Goal: Task Accomplishment & Management: Complete application form

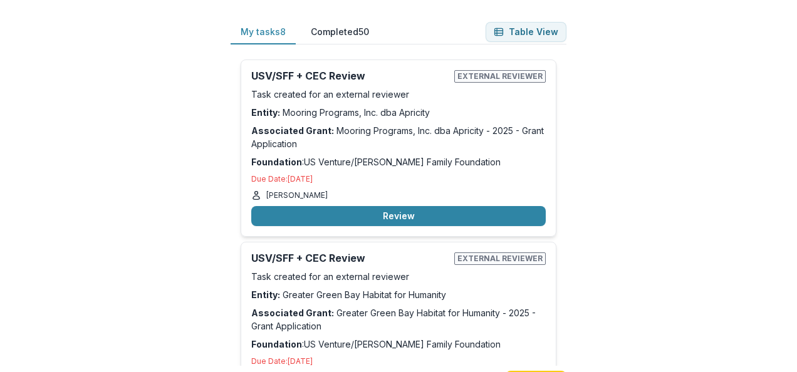
click at [112, 227] on div "My tasks 8 Completed 50 Table View USV/SFF + CEC Review External reviewer Task …" at bounding box center [398, 186] width 797 height 372
click at [668, 302] on div "My tasks 8 Completed 50 Table View USV/SFF + CEC Review External reviewer Task …" at bounding box center [398, 186] width 797 height 372
click at [658, 116] on div "My tasks 8 Completed 50 Table View USV/SFF + CEC Review External reviewer Task …" at bounding box center [398, 186] width 797 height 372
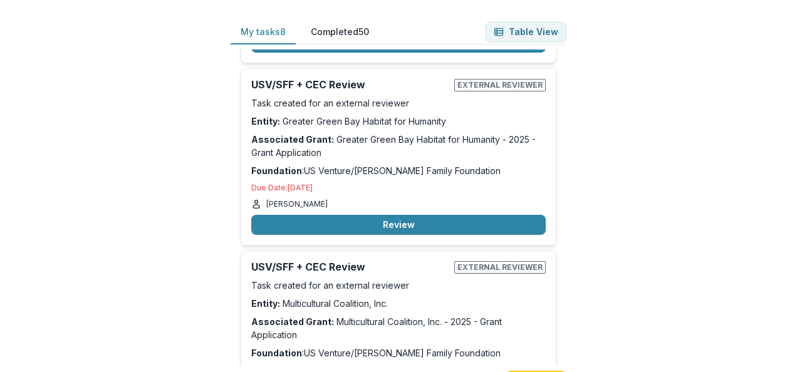
scroll to position [185, 0]
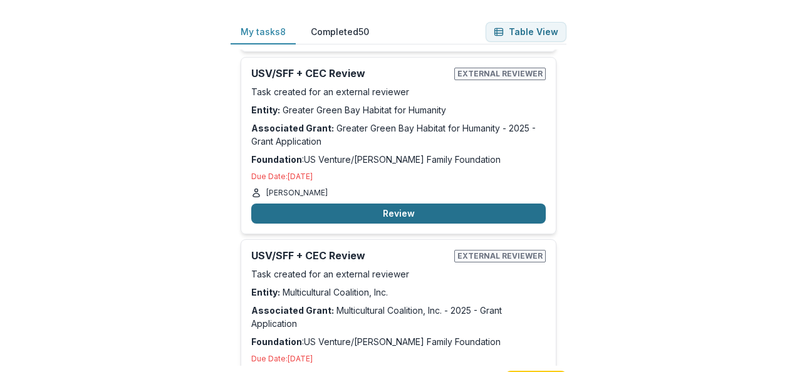
click at [377, 209] on button "Review" at bounding box center [398, 214] width 295 height 20
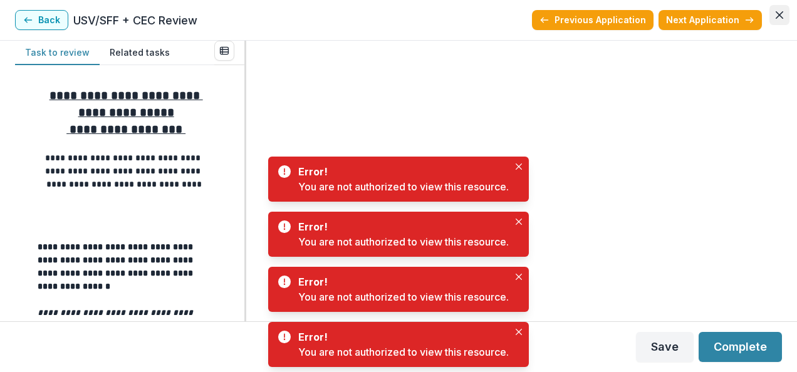
click at [787, 16] on button "Close" at bounding box center [780, 15] width 20 height 20
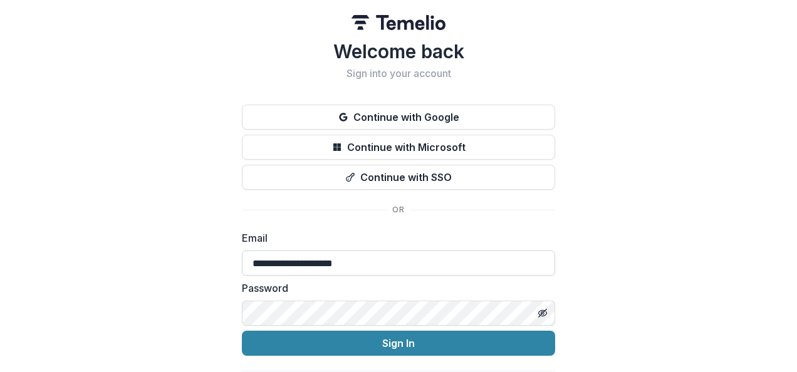
click at [317, 258] on input "**********" at bounding box center [398, 263] width 313 height 25
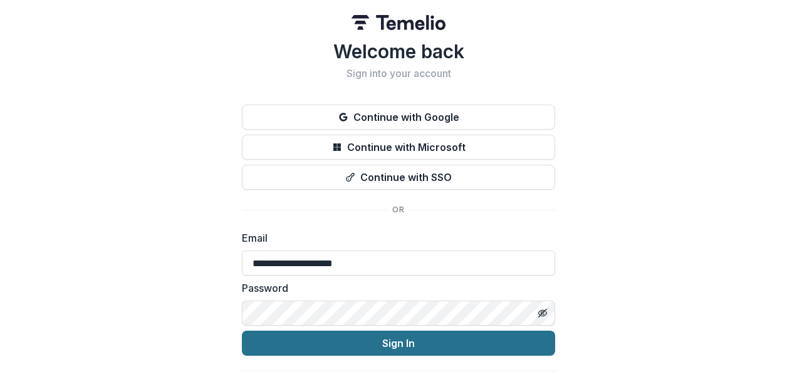
click at [532, 340] on button "Sign In" at bounding box center [398, 343] width 313 height 25
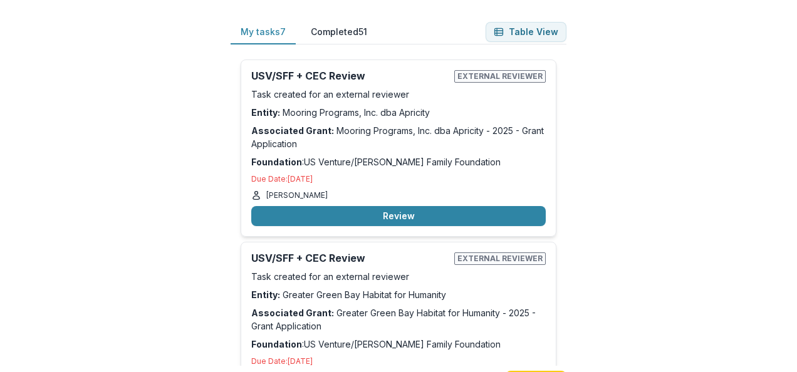
drag, startPoint x: 366, startPoint y: 205, endPoint x: 663, endPoint y: 221, distance: 297.6
click at [663, 221] on div "My tasks 7 Completed 51 Table View USV/SFF + CEC Review External reviewer Task …" at bounding box center [398, 186] width 797 height 372
click at [667, 112] on div "My tasks 7 Completed 51 Table View USV/SFF + CEC Review External reviewer Task …" at bounding box center [398, 186] width 797 height 372
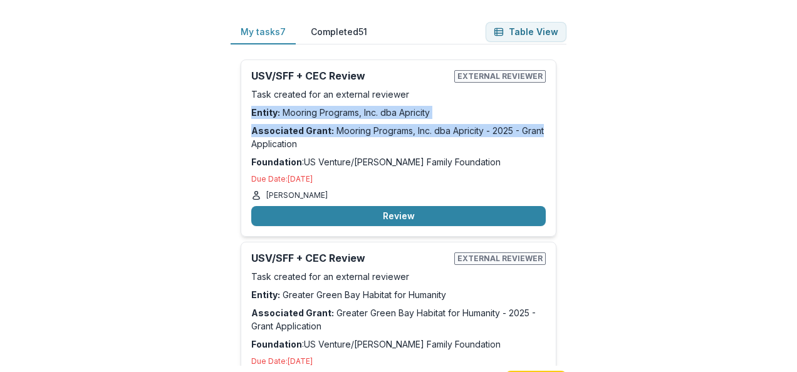
drag, startPoint x: 564, startPoint y: 99, endPoint x: 570, endPoint y: 128, distance: 29.5
click at [570, 128] on div "My tasks 7 Completed 51 Table View USV/SFF + CEC Review External reviewer Task …" at bounding box center [399, 206] width 376 height 413
click at [576, 128] on div "My tasks 7 Completed 51 Table View USV/SFF + CEC Review External reviewer Task …" at bounding box center [399, 206] width 376 height 413
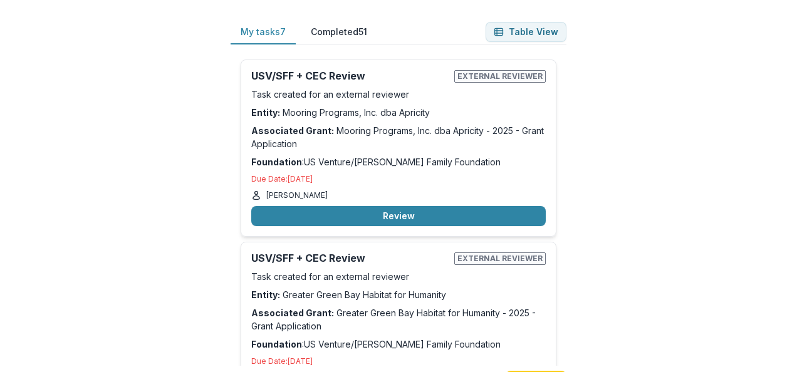
click at [620, 190] on div "My tasks 7 Completed 51 Table View USV/SFF + CEC Review External reviewer Task …" at bounding box center [398, 186] width 797 height 372
click at [317, 335] on div "USV/SFF + CEC Review External reviewer Task created for an external reviewer En…" at bounding box center [399, 330] width 316 height 177
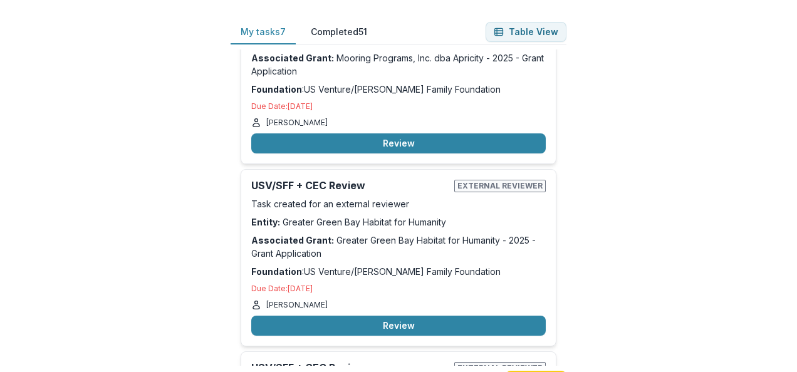
scroll to position [75, 0]
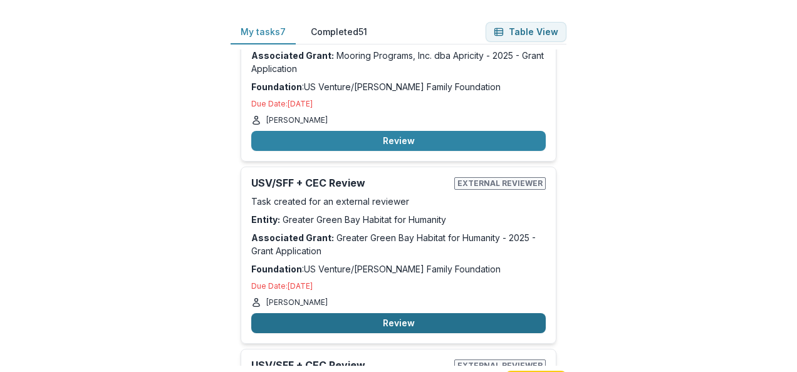
click at [341, 318] on button "Review" at bounding box center [398, 323] width 295 height 20
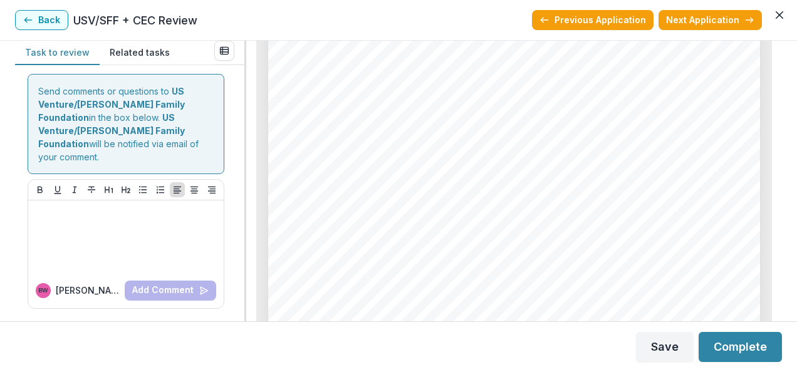
scroll to position [647, 0]
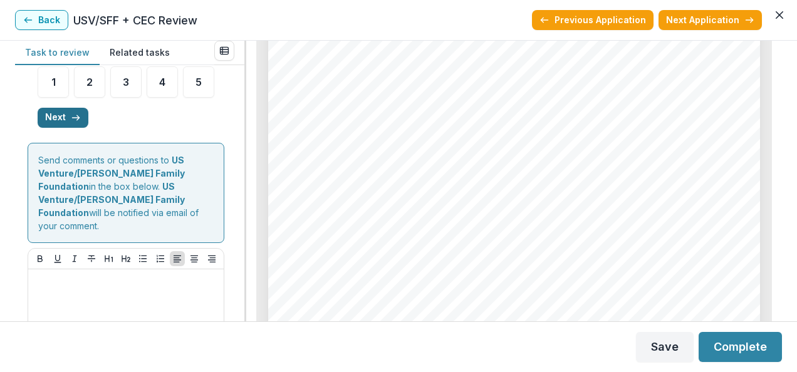
click at [79, 123] on icon "button" at bounding box center [76, 118] width 10 height 10
click at [181, 127] on button "Next" at bounding box center [189, 117] width 51 height 20
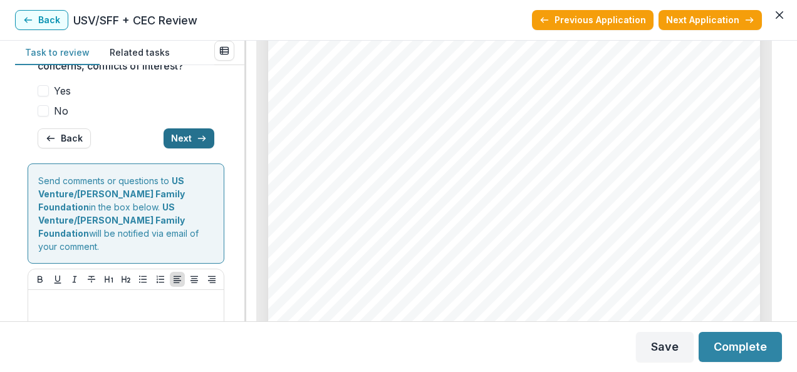
click at [181, 149] on button "Next" at bounding box center [189, 139] width 51 height 20
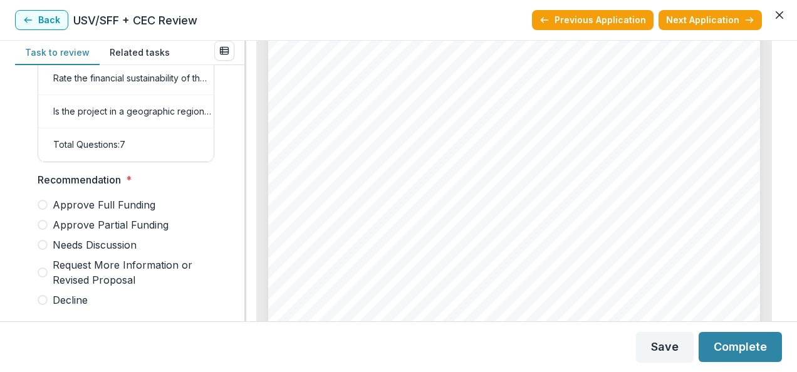
scroll to position [689, 0]
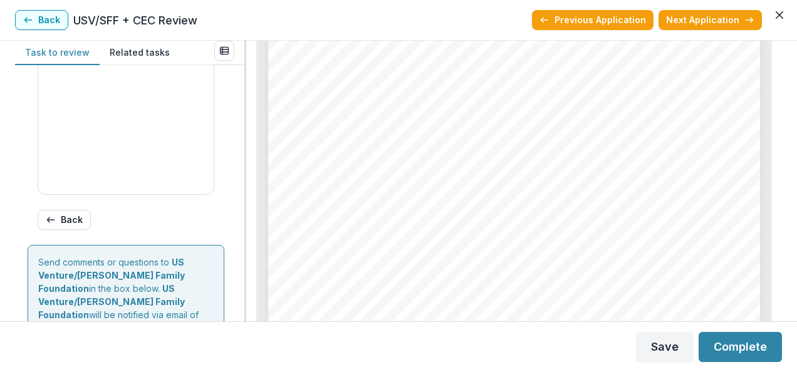
click at [244, 251] on div at bounding box center [245, 181] width 2 height 281
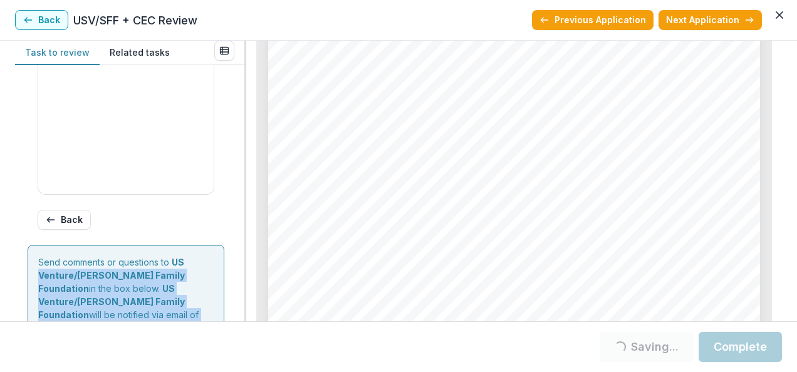
drag, startPoint x: 239, startPoint y: 251, endPoint x: 253, endPoint y: 208, distance: 44.6
click at [253, 208] on div "Task to review Related tasks Score Card Name Weight Score Are the organization …" at bounding box center [398, 181] width 767 height 281
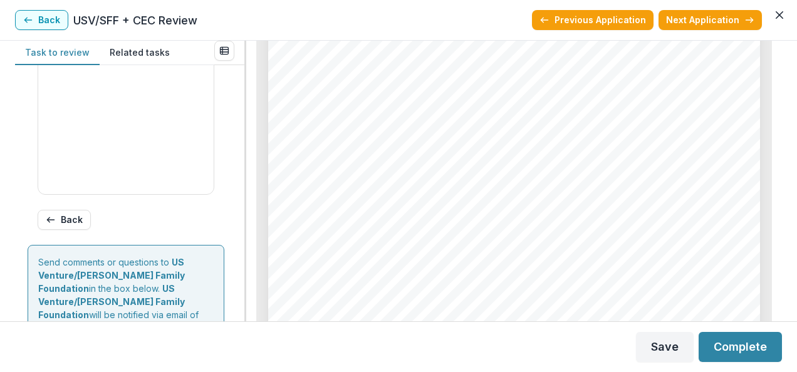
drag, startPoint x: 253, startPoint y: 208, endPoint x: 232, endPoint y: 181, distance: 34.5
click at [232, 181] on div "Score Card Name Weight Score Are the organization goals (KPI’s) clear, attainab…" at bounding box center [129, 193] width 229 height 256
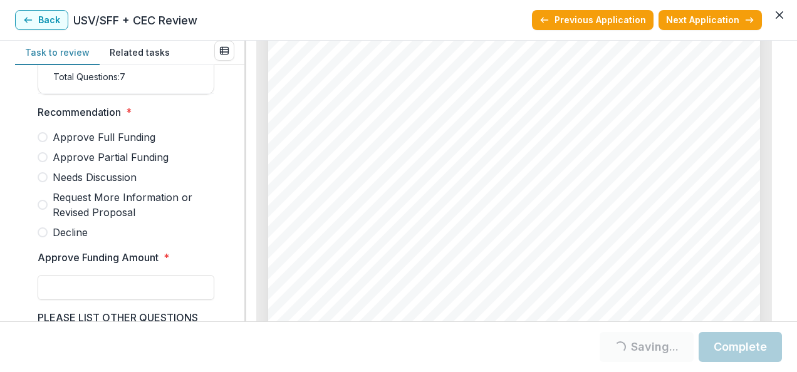
scroll to position [313, 0]
click at [46, 183] on span at bounding box center [43, 178] width 10 height 10
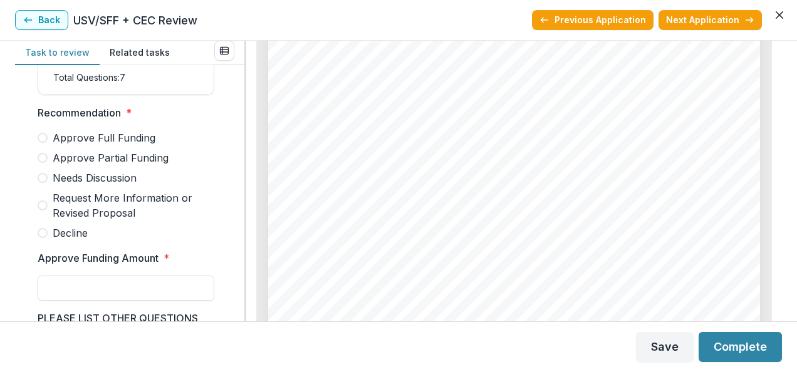
click at [41, 179] on label "Needs Discussion" at bounding box center [126, 178] width 177 height 15
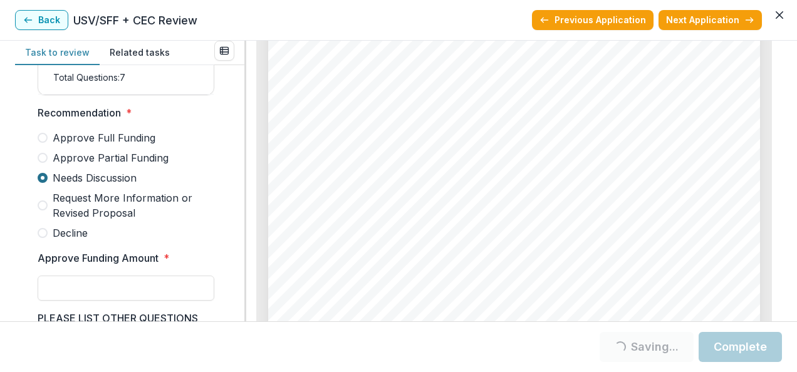
click at [43, 181] on span at bounding box center [43, 178] width 10 height 10
drag, startPoint x: 43, startPoint y: 181, endPoint x: 47, endPoint y: 186, distance: 6.8
click at [47, 183] on span at bounding box center [43, 178] width 10 height 10
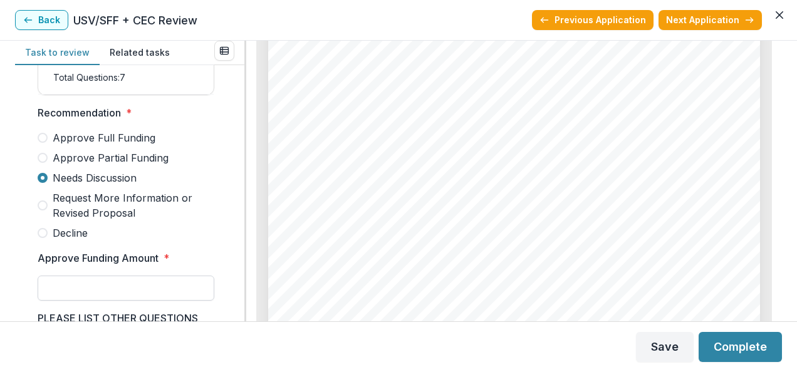
click at [134, 296] on input "Approve Funding Amount *" at bounding box center [126, 288] width 177 height 25
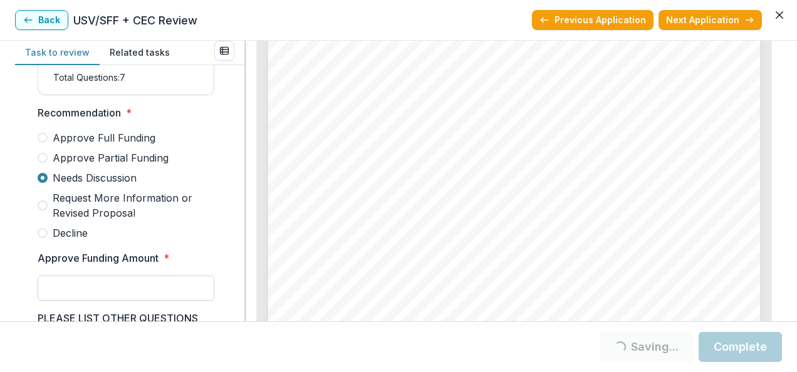
type input "**"
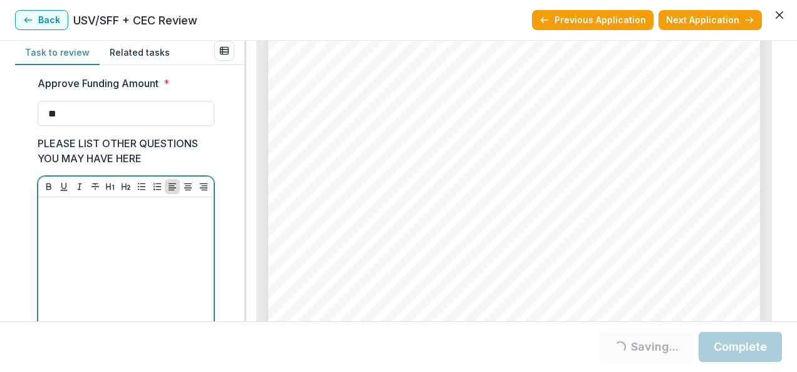
click at [154, 262] on div at bounding box center [126, 296] width 166 height 188
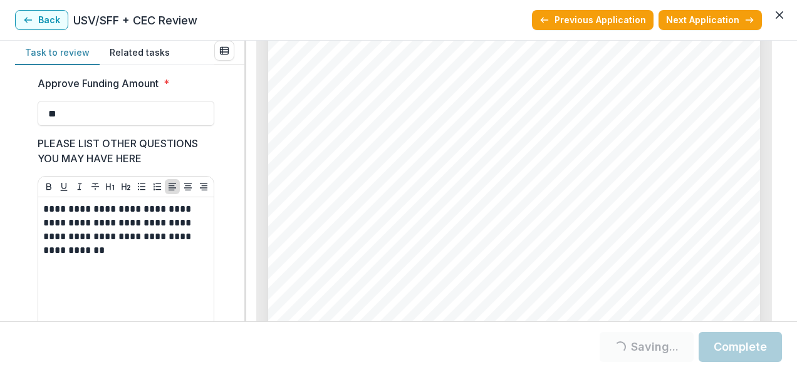
click at [746, 347] on button "Complete" at bounding box center [740, 347] width 83 height 30
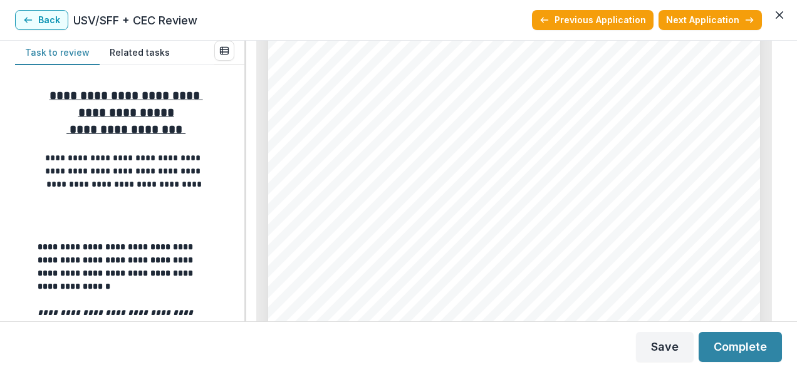
scroll to position [274, 0]
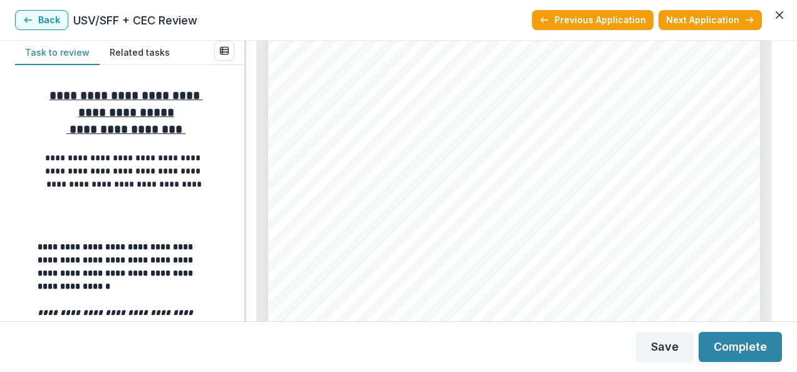
scroll to position [3160, 0]
drag, startPoint x: 238, startPoint y: 110, endPoint x: 238, endPoint y: 136, distance: 25.7
click at [238, 136] on div "**********" at bounding box center [129, 193] width 229 height 256
drag, startPoint x: 238, startPoint y: 136, endPoint x: 227, endPoint y: 136, distance: 11.3
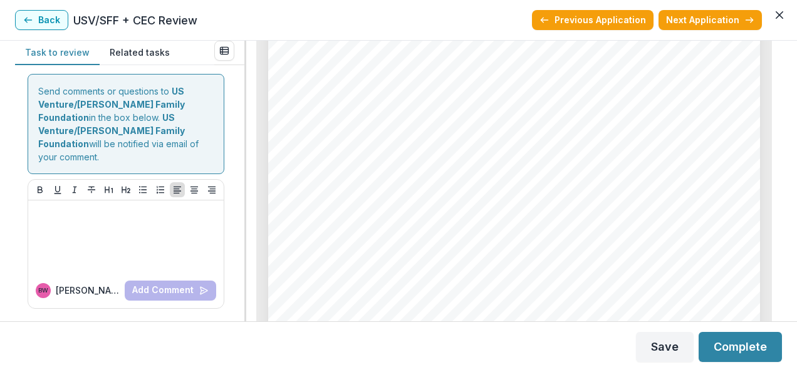
scroll to position [727, 0]
click at [63, 59] on button "Next" at bounding box center [63, 49] width 51 height 20
click at [167, 59] on button "Next" at bounding box center [189, 49] width 51 height 20
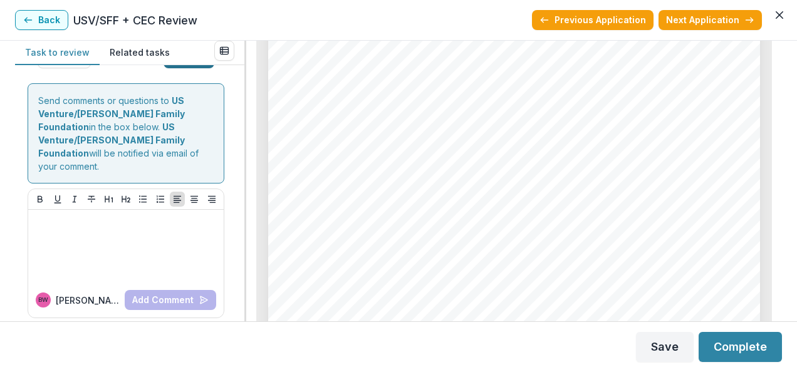
click at [167, 68] on button "Next" at bounding box center [189, 58] width 51 height 20
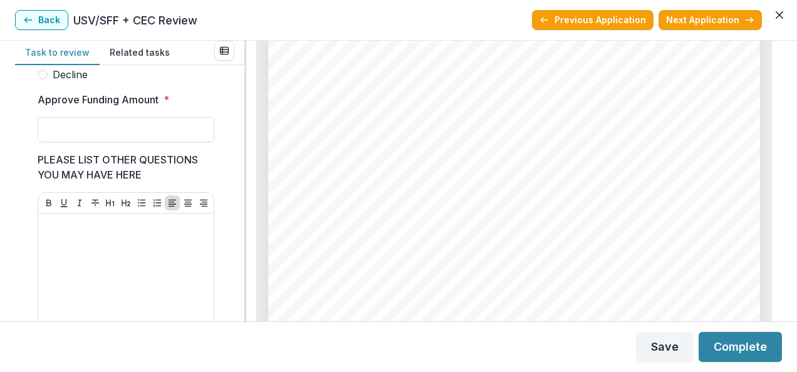
scroll to position [469, 0]
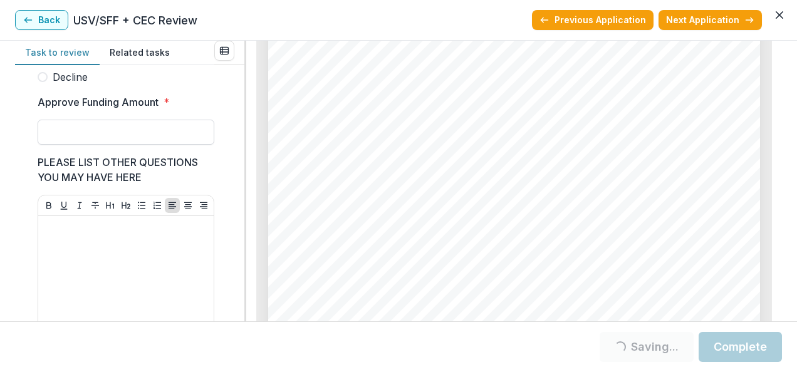
click at [85, 144] on input "Approve Funding Amount *" at bounding box center [126, 132] width 177 height 25
type input "**"
click at [234, 113] on div "Score Card Name Weight Score Are the organization goals (KPI’s) clear, attainab…" at bounding box center [129, 193] width 229 height 256
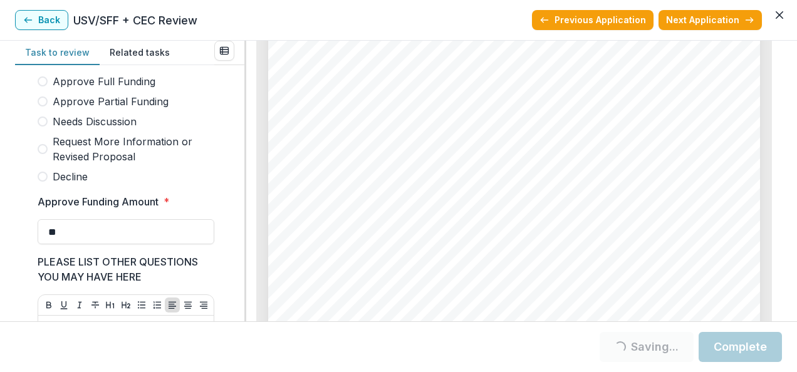
scroll to position [369, 0]
click at [41, 127] on span at bounding box center [43, 122] width 10 height 10
drag, startPoint x: 239, startPoint y: 192, endPoint x: 241, endPoint y: 211, distance: 18.3
click at [241, 211] on div "Score Card Name Weight Score Are the organization goals (KPI’s) clear, attainab…" at bounding box center [129, 193] width 229 height 256
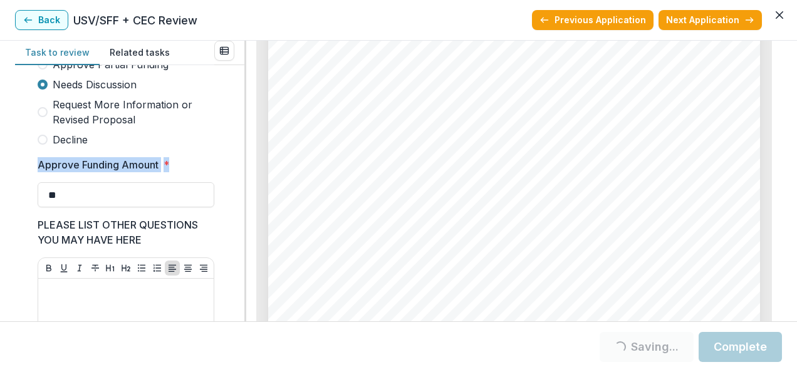
scroll to position [444, 0]
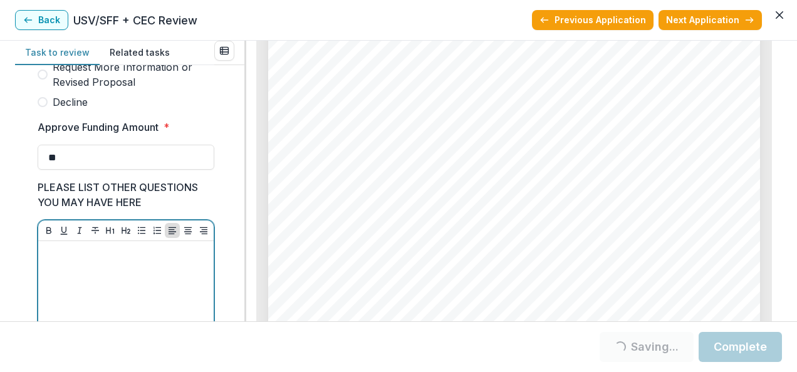
click at [112, 266] on div at bounding box center [126, 340] width 166 height 188
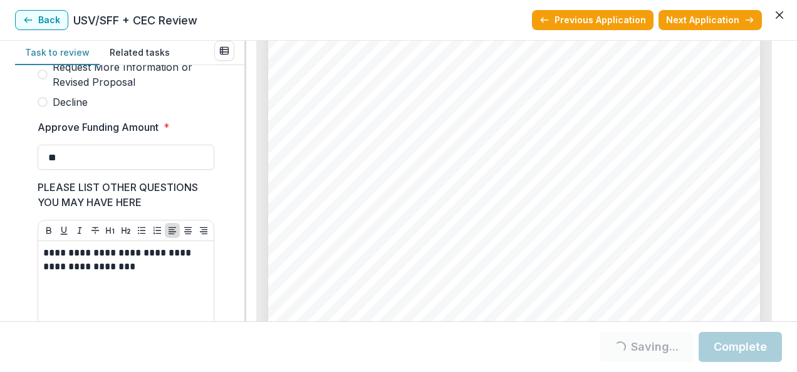
click at [752, 209] on div "Page: 5 Multicultural Coalition, Inc. - 2025 - Grant Application Funding and Bu…" at bounding box center [514, 139] width 492 height 697
click at [150, 274] on p "**********" at bounding box center [124, 260] width 162 height 28
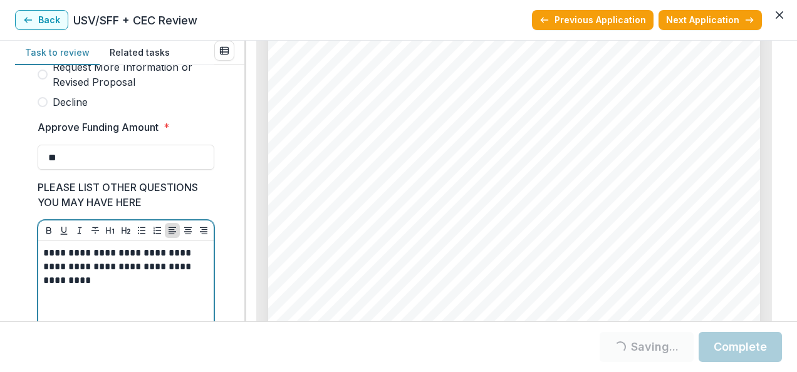
click at [150, 277] on p "**********" at bounding box center [124, 266] width 162 height 41
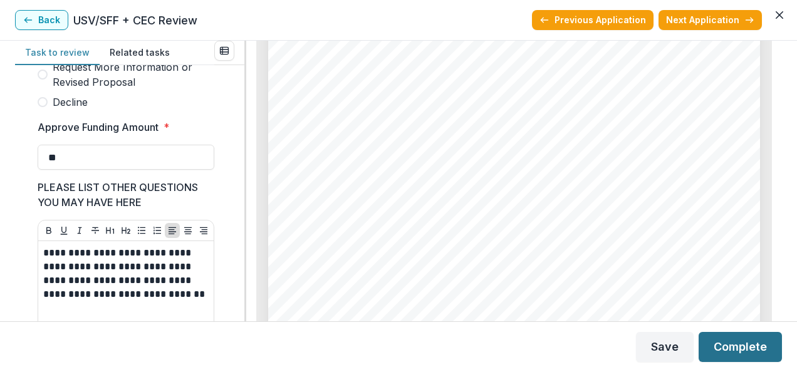
click at [743, 354] on button "Complete" at bounding box center [740, 347] width 83 height 30
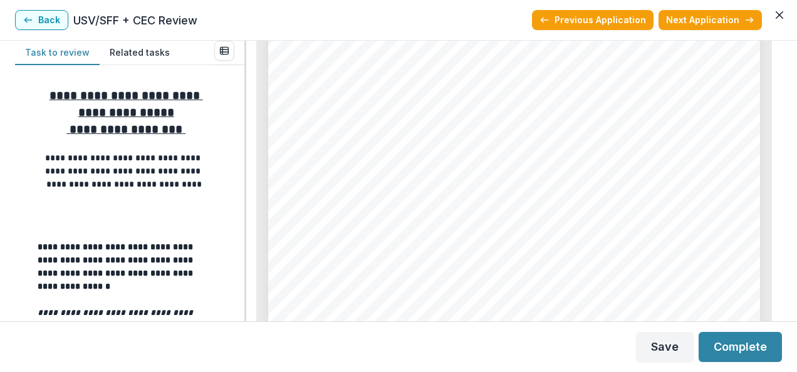
scroll to position [337, 0]
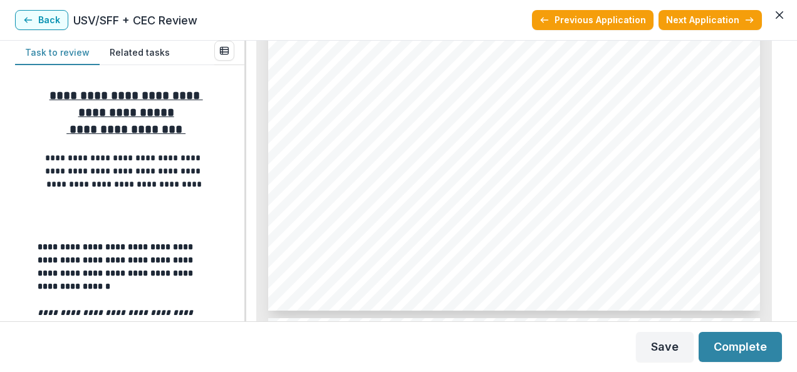
scroll to position [3360, 0]
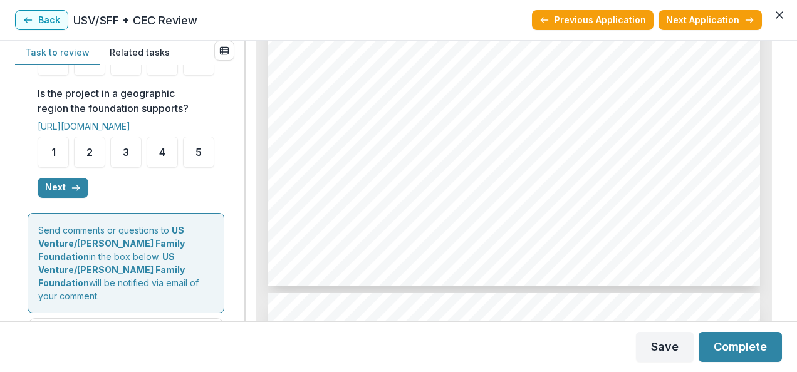
scroll to position [602, 0]
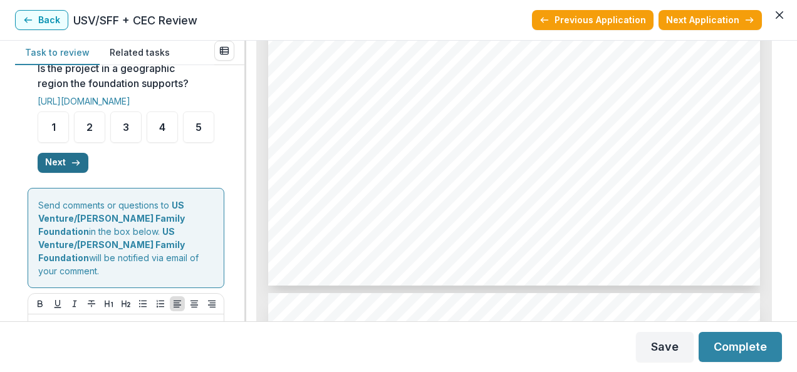
click at [61, 173] on button "Next" at bounding box center [63, 163] width 51 height 20
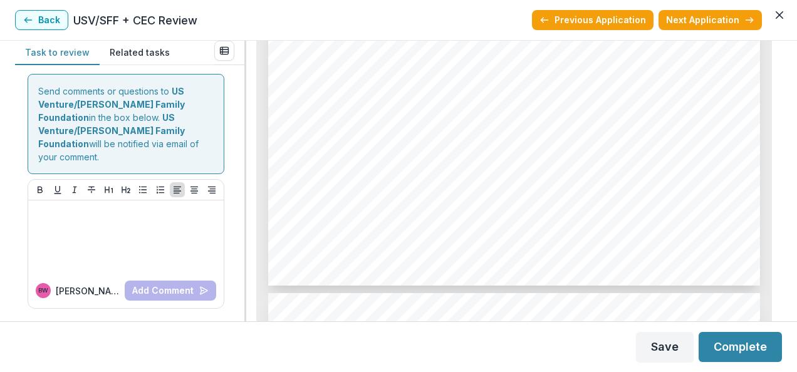
scroll to position [203, 0]
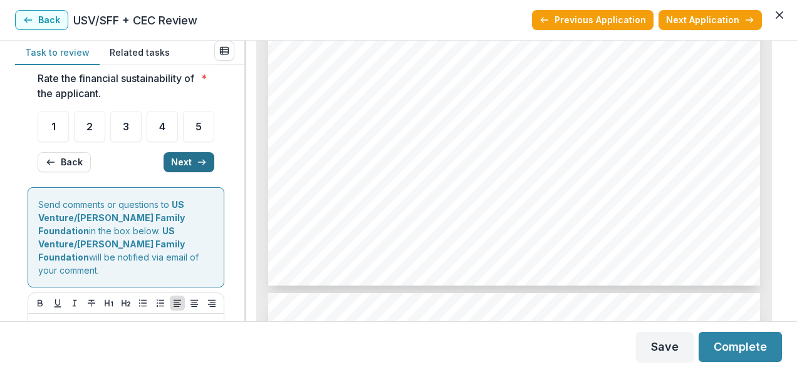
click at [178, 172] on button "Next" at bounding box center [189, 162] width 51 height 20
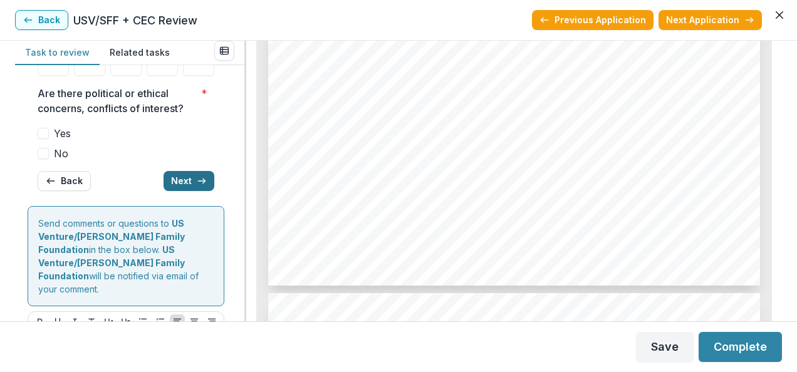
scroll to position [201, 0]
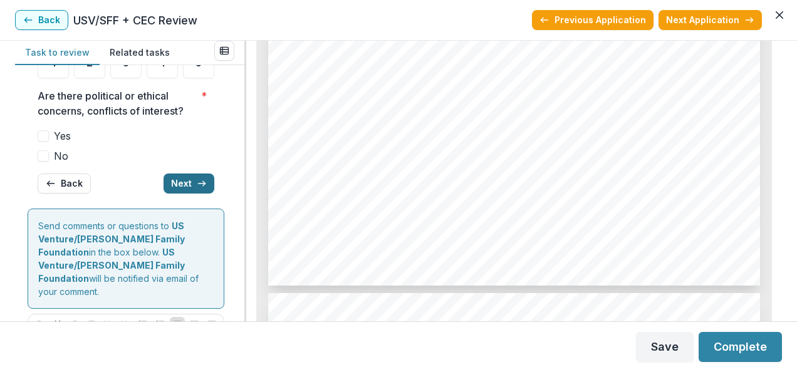
click at [178, 194] on button "Next" at bounding box center [189, 184] width 51 height 20
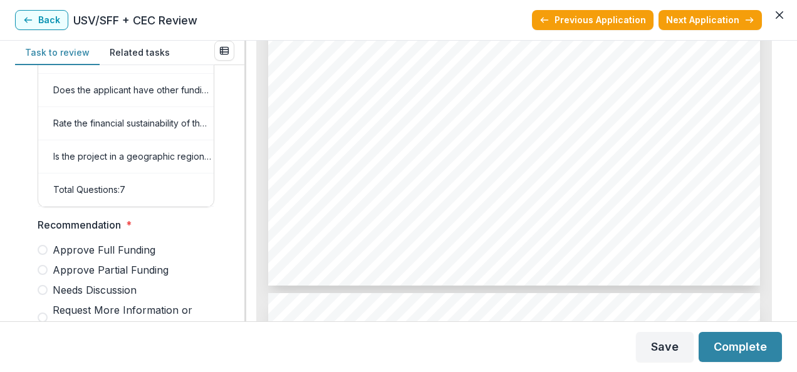
scroll to position [644, 0]
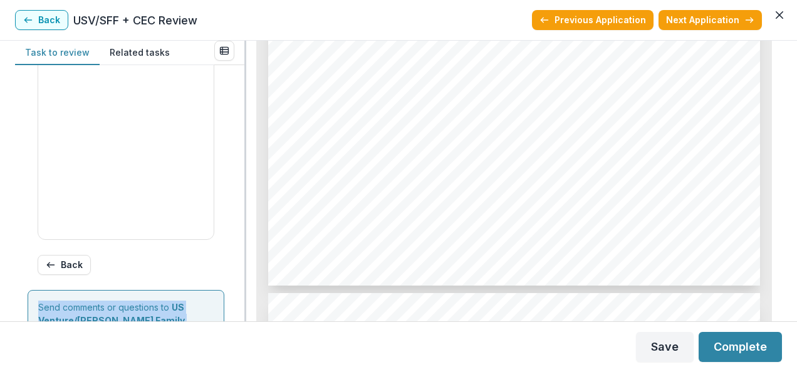
drag, startPoint x: 239, startPoint y: 236, endPoint x: 244, endPoint y: 216, distance: 20.8
click at [244, 216] on div "Task to review Related tasks Score Card Name Weight Score Are the organization …" at bounding box center [398, 181] width 767 height 281
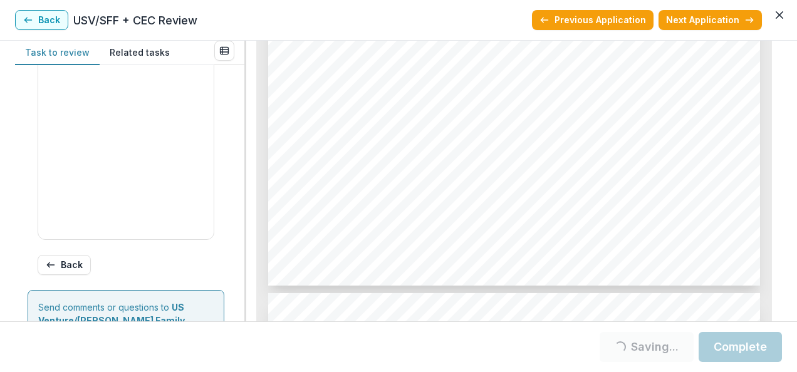
drag, startPoint x: 244, startPoint y: 216, endPoint x: 229, endPoint y: 194, distance: 26.1
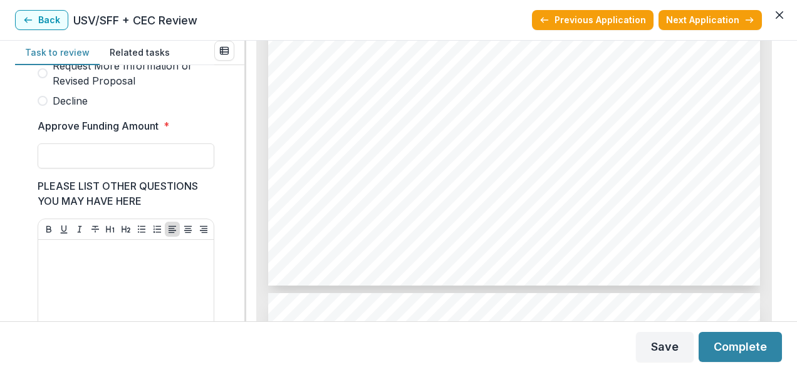
scroll to position [443, 0]
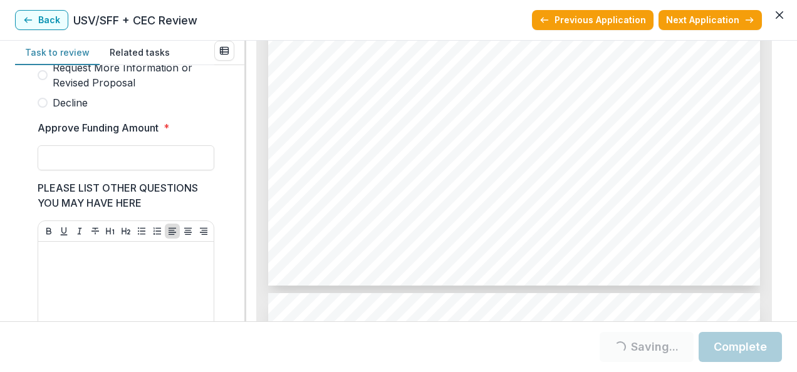
click at [236, 188] on div "Score Card Name Weight Score Are the organization goals (KPI’s) clear, attainab…" at bounding box center [129, 193] width 229 height 256
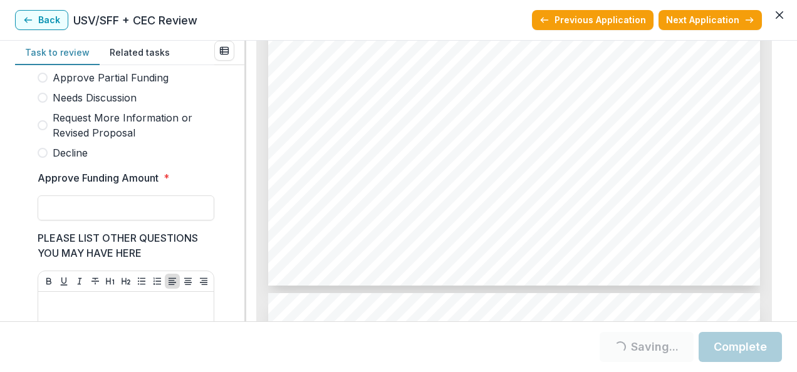
scroll to position [368, 0]
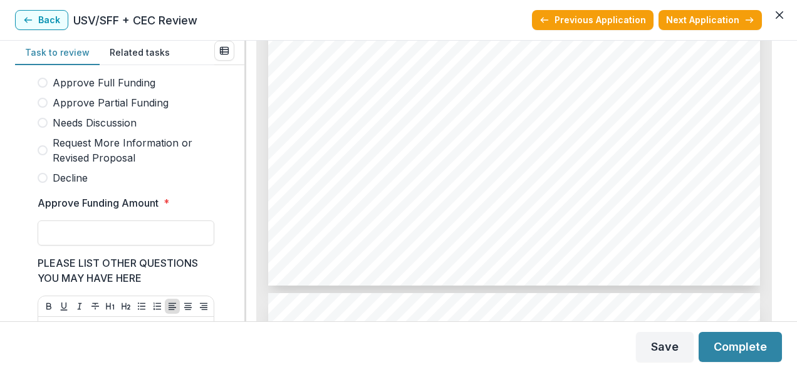
click at [45, 122] on label "Needs Discussion" at bounding box center [126, 122] width 177 height 15
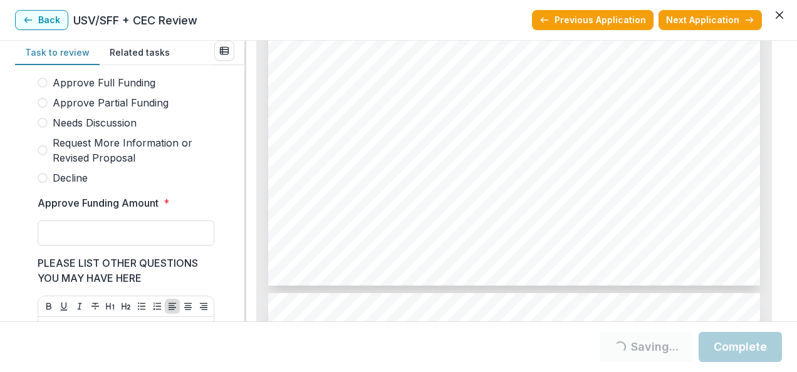
click at [45, 127] on span at bounding box center [43, 123] width 10 height 10
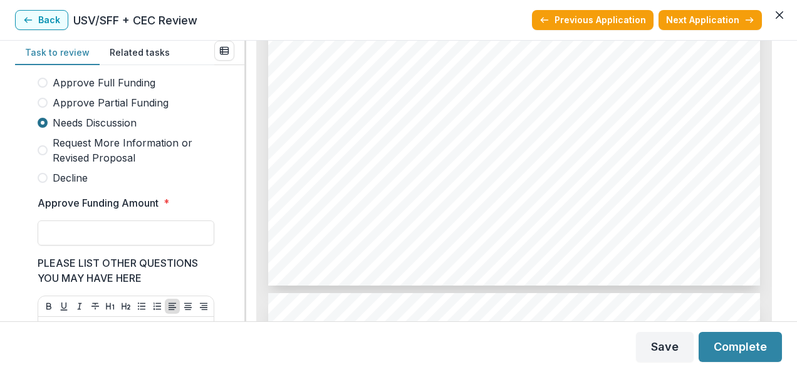
click at [45, 127] on span at bounding box center [43, 123] width 10 height 10
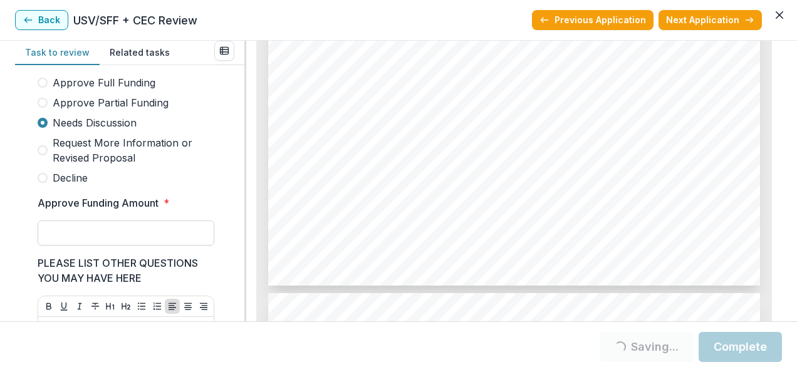
drag, startPoint x: 89, startPoint y: 222, endPoint x: 92, endPoint y: 238, distance: 16.5
click at [92, 238] on div "Approve Funding Amount *" at bounding box center [126, 221] width 177 height 50
click at [92, 238] on input "Approve Funding Amount *" at bounding box center [126, 233] width 177 height 25
type input "**"
drag, startPoint x: 239, startPoint y: 187, endPoint x: 242, endPoint y: 204, distance: 17.1
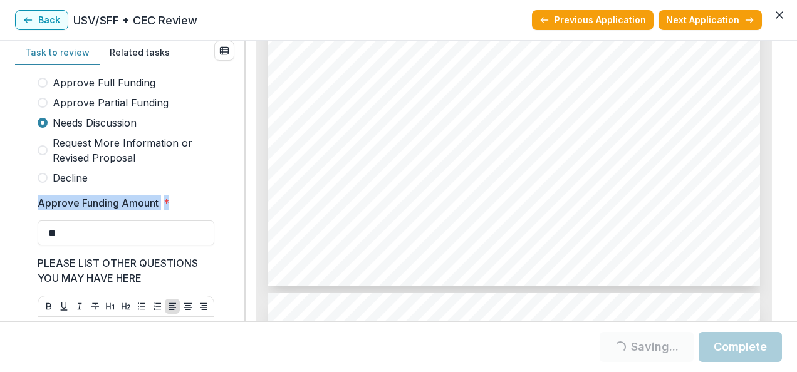
click at [242, 204] on div "Score Card Name Weight Score Are the organization goals (KPI’s) clear, attainab…" at bounding box center [129, 193] width 229 height 256
drag, startPoint x: 242, startPoint y: 204, endPoint x: 235, endPoint y: 213, distance: 11.2
click at [235, 213] on div "Score Card Name Weight Score Are the organization goals (KPI’s) clear, attainab…" at bounding box center [129, 193] width 229 height 256
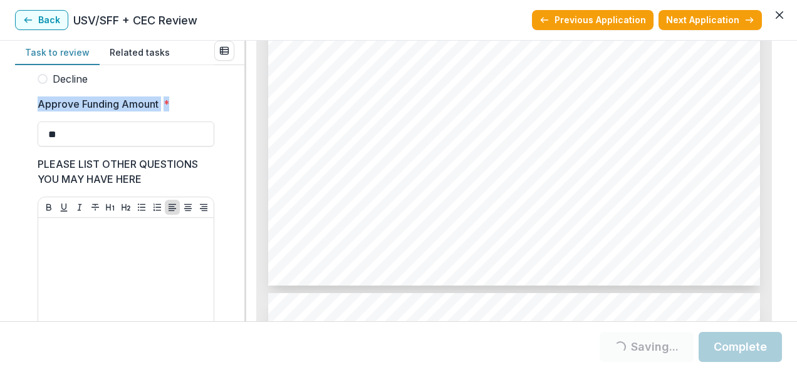
scroll to position [468, 0]
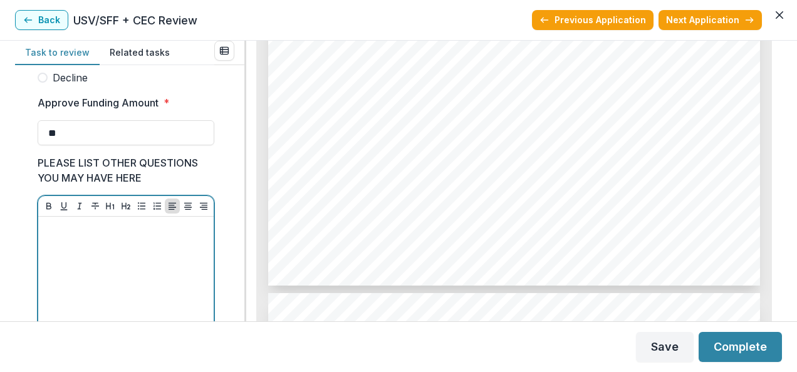
click at [93, 285] on div at bounding box center [126, 316] width 166 height 188
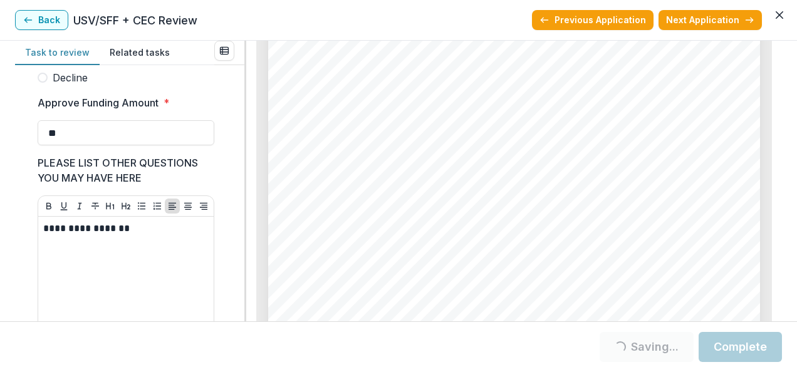
scroll to position [3135, 0]
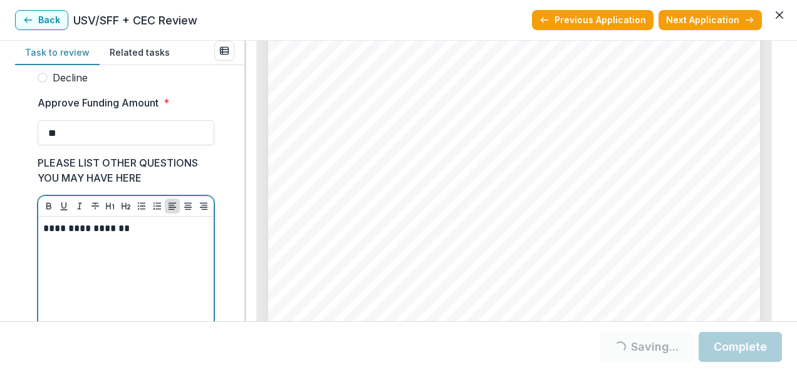
click at [162, 236] on p "**********" at bounding box center [124, 229] width 162 height 14
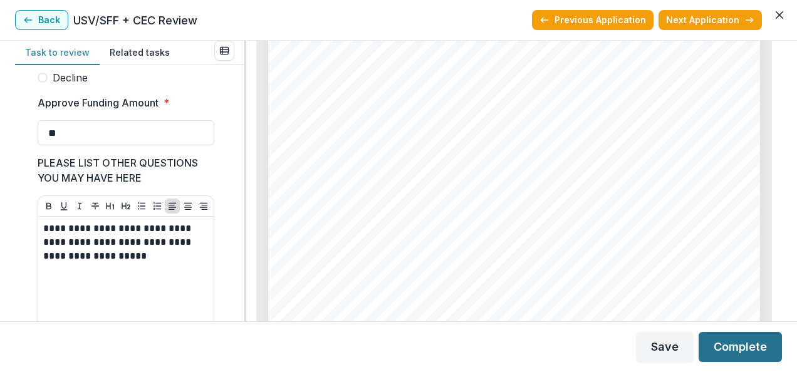
click at [741, 351] on button "Complete" at bounding box center [740, 347] width 83 height 30
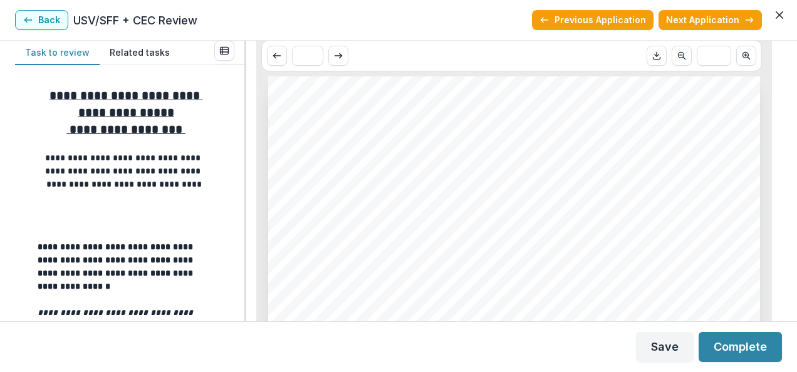
scroll to position [147, 0]
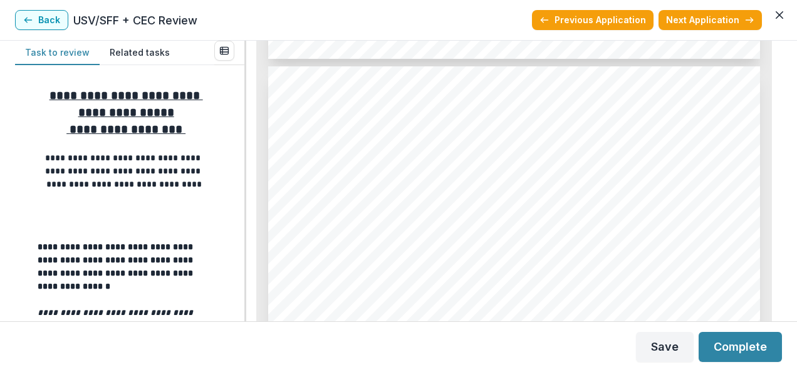
scroll to position [2909, 0]
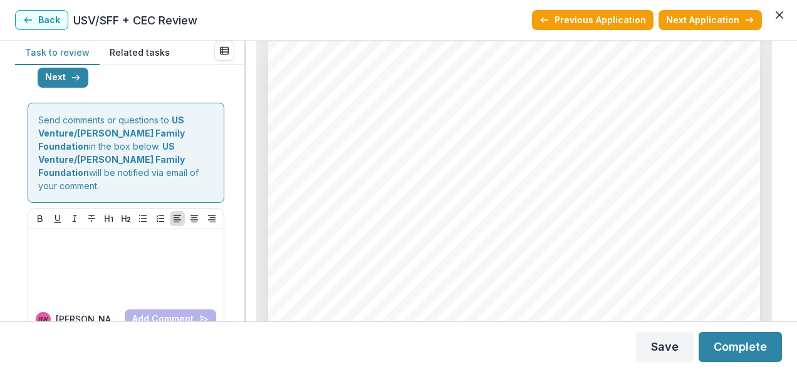
scroll to position [685, 0]
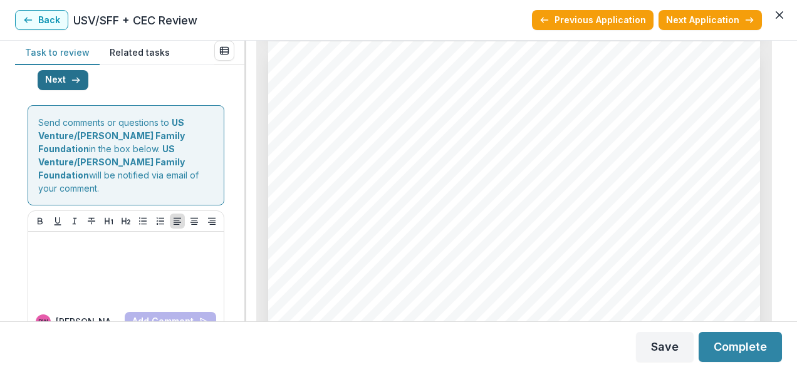
click at [71, 85] on icon "button" at bounding box center [76, 80] width 10 height 10
click at [70, 90] on button "Back" at bounding box center [64, 80] width 53 height 20
click at [66, 90] on button "Next" at bounding box center [63, 80] width 51 height 20
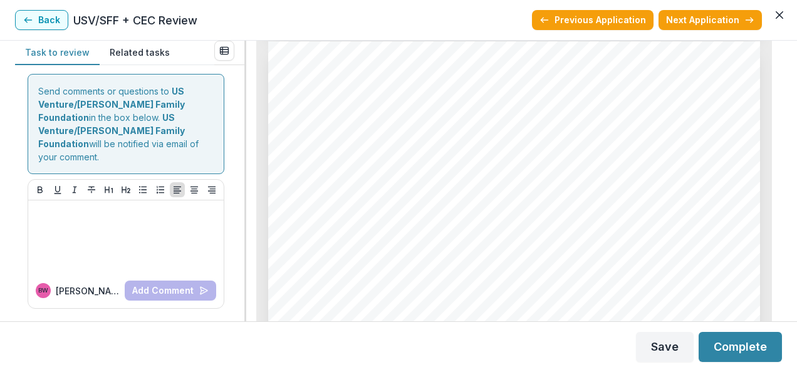
scroll to position [286, 0]
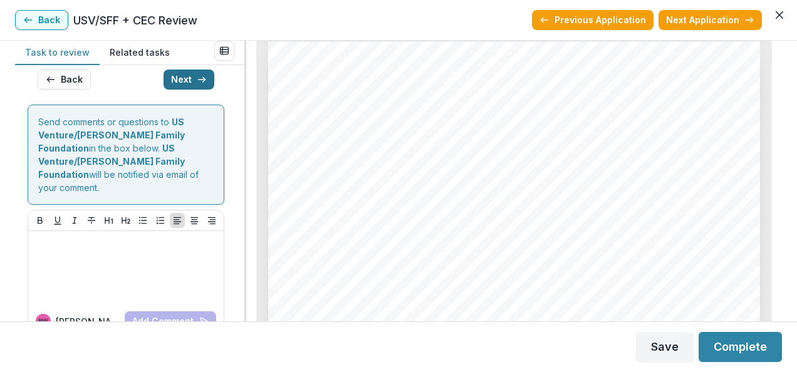
drag, startPoint x: 212, startPoint y: 179, endPoint x: 186, endPoint y: 179, distance: 26.3
click at [186, 90] on button "Next" at bounding box center [189, 80] width 51 height 20
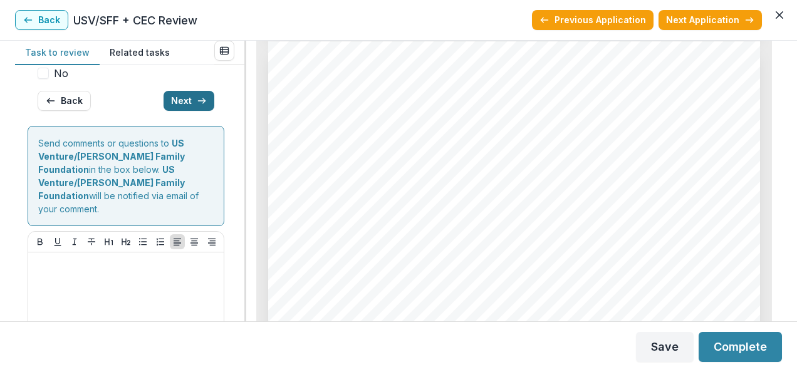
click at [186, 111] on button "Next" at bounding box center [189, 101] width 51 height 20
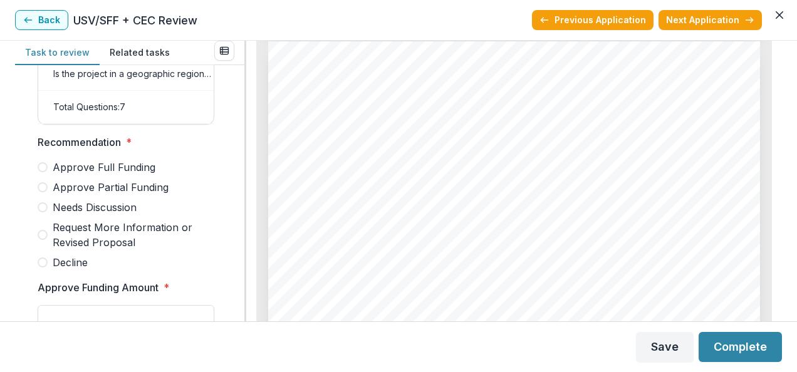
scroll to position [727, 0]
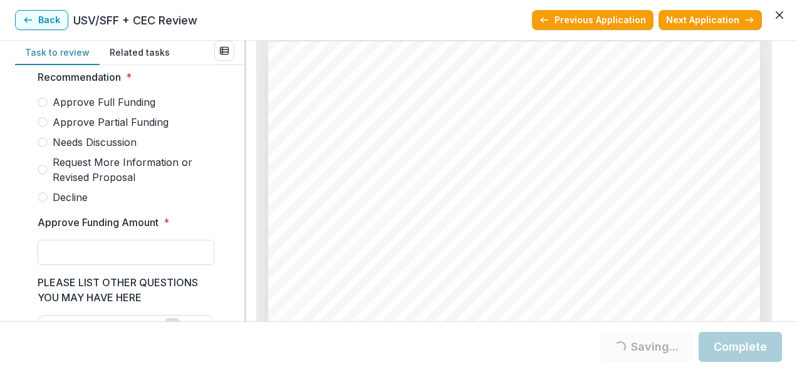
scroll to position [325, 0]
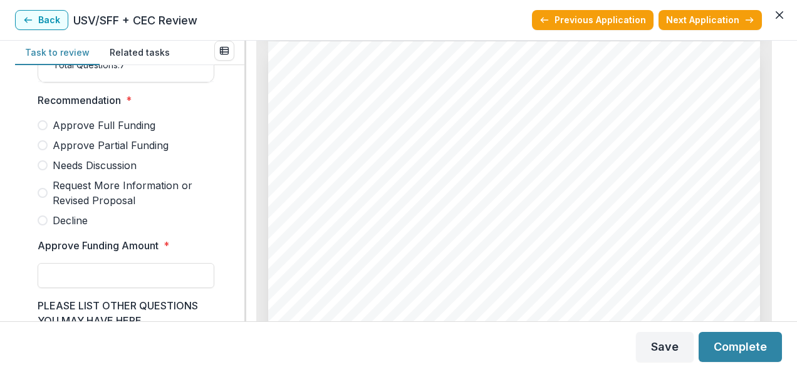
click at [43, 171] on span at bounding box center [43, 165] width 10 height 10
click at [84, 287] on input "Approve Funding Amount *" at bounding box center [126, 275] width 177 height 25
type input "**"
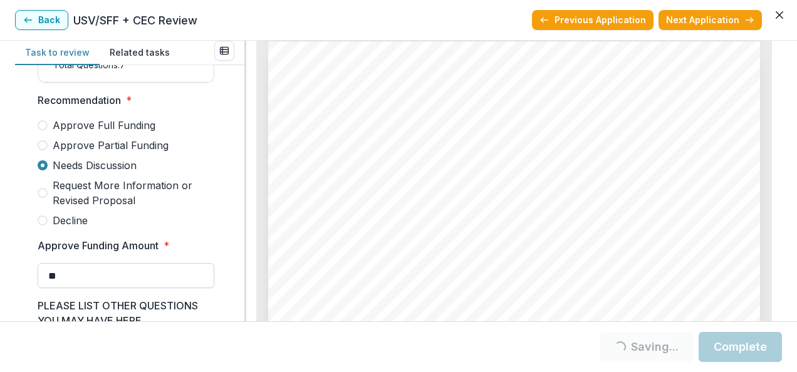
scroll to position [488, 0]
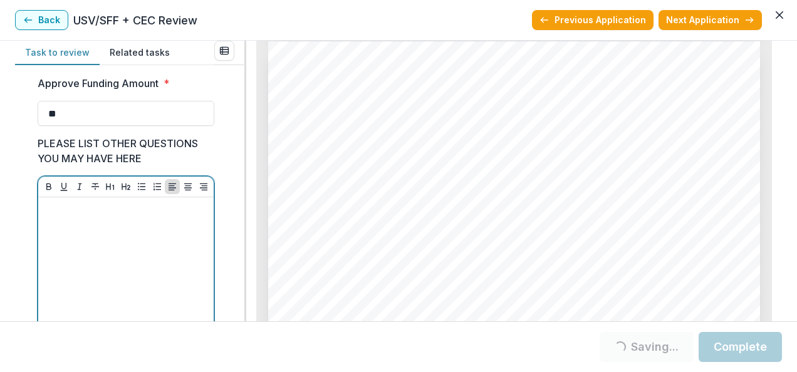
click at [113, 262] on div at bounding box center [126, 296] width 166 height 188
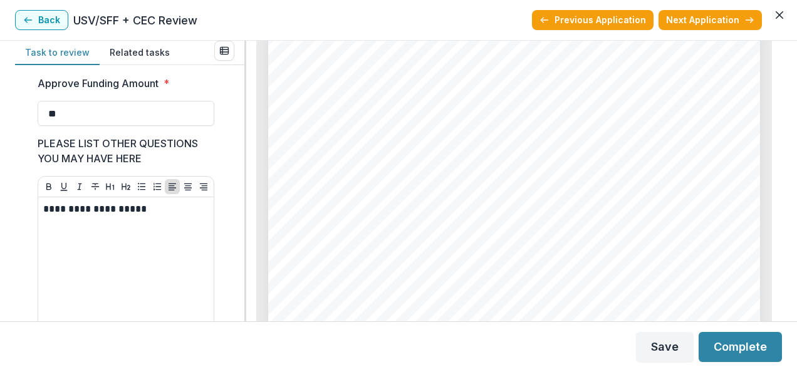
scroll to position [3110, 0]
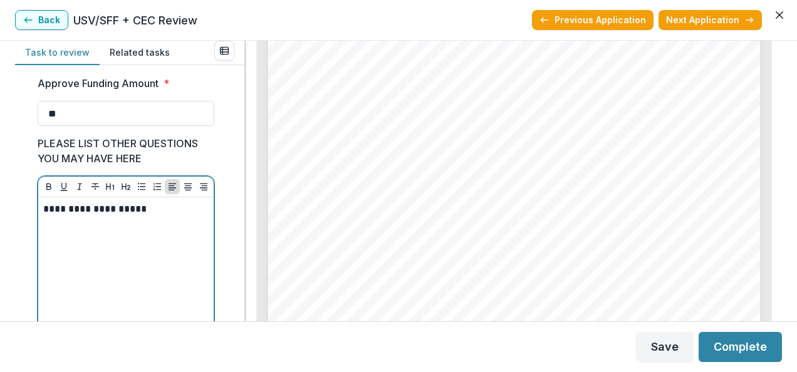
click at [174, 216] on p "**********" at bounding box center [124, 209] width 162 height 14
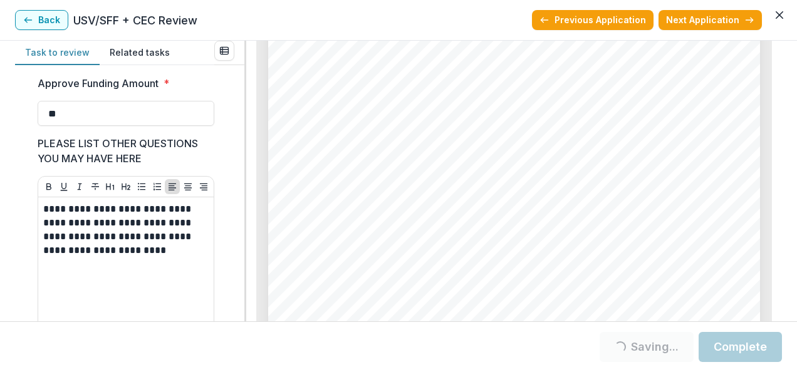
drag, startPoint x: 744, startPoint y: 355, endPoint x: 740, endPoint y: 349, distance: 7.3
click at [740, 349] on button "Complete" at bounding box center [740, 347] width 83 height 30
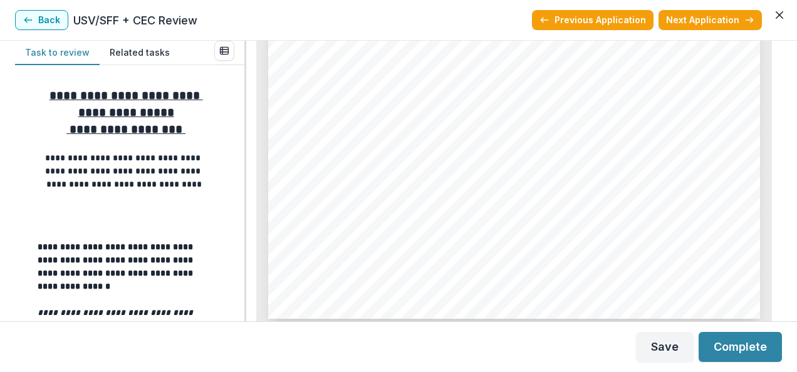
scroll to position [4032, 0]
drag, startPoint x: 239, startPoint y: 107, endPoint x: 239, endPoint y: 127, distance: 20.1
click at [239, 127] on div "**********" at bounding box center [129, 193] width 229 height 256
drag, startPoint x: 239, startPoint y: 127, endPoint x: 199, endPoint y: 169, distance: 58.1
click at [199, 169] on p "**********" at bounding box center [124, 171] width 173 height 39
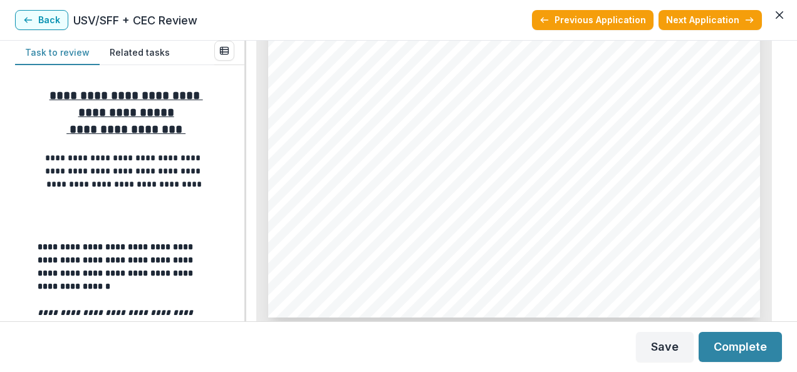
drag, startPoint x: 199, startPoint y: 169, endPoint x: 231, endPoint y: 229, distance: 67.9
click at [231, 229] on div "**********" at bounding box center [129, 193] width 229 height 256
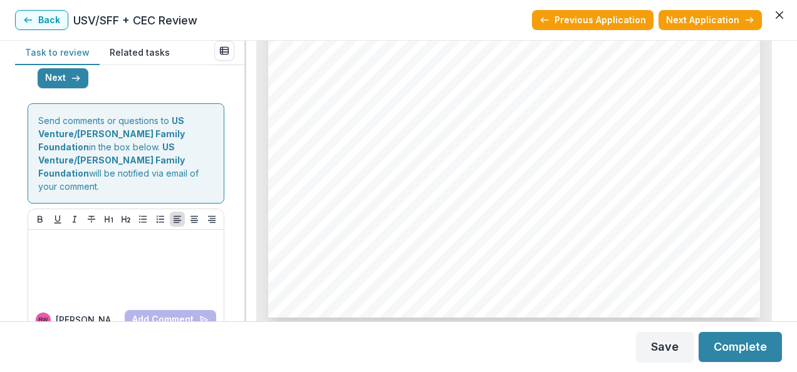
scroll to position [685, 0]
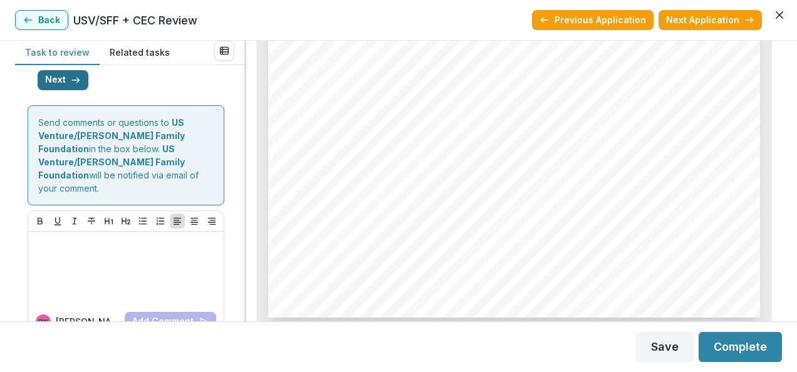
click at [54, 90] on button "Next" at bounding box center [63, 80] width 51 height 20
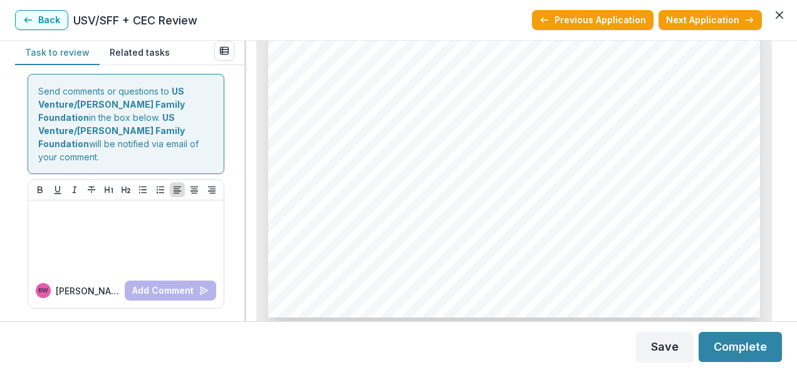
scroll to position [286, 0]
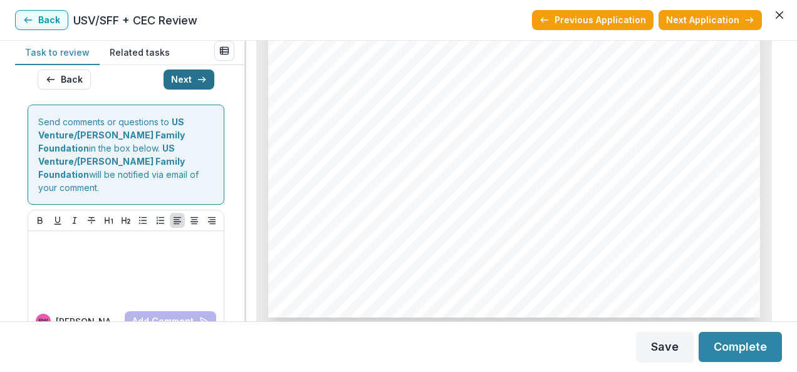
click at [184, 90] on button "Next" at bounding box center [189, 80] width 51 height 20
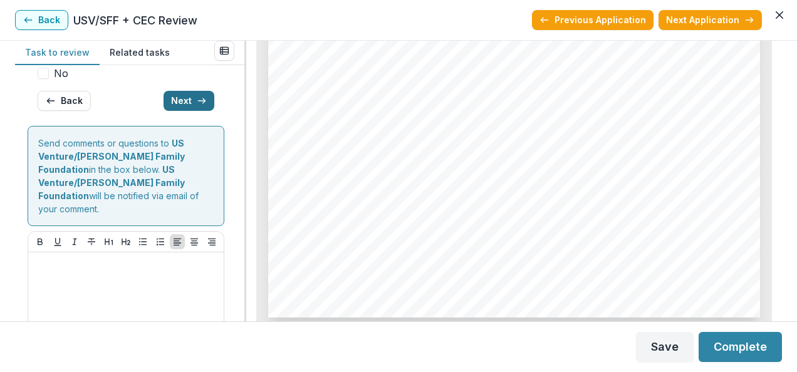
click at [184, 111] on button "Next" at bounding box center [189, 101] width 51 height 20
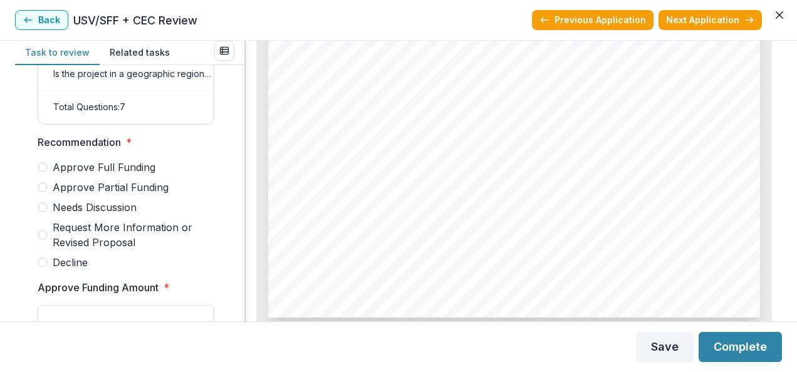
scroll to position [727, 0]
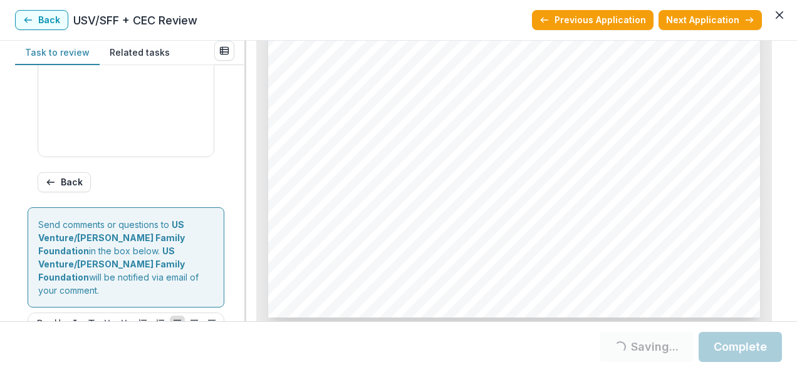
click at [237, 250] on div "Score Card Name Weight Score Are the organization goals (KPI’s) clear, attainab…" at bounding box center [129, 193] width 229 height 256
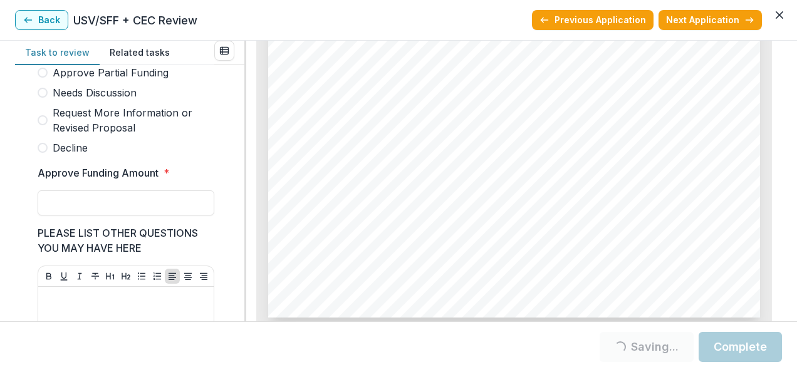
scroll to position [376, 0]
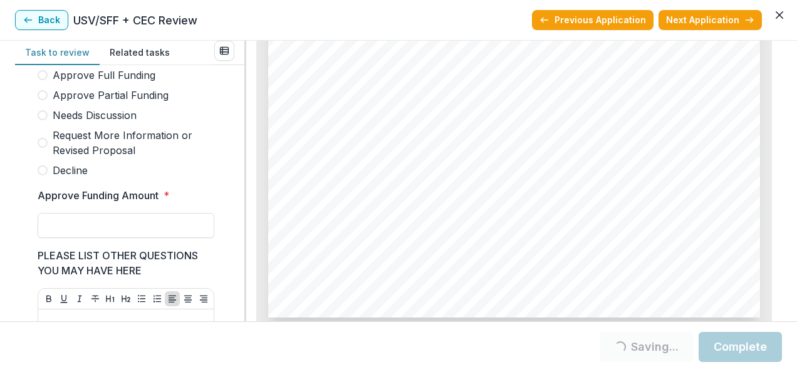
click at [45, 119] on span at bounding box center [43, 115] width 10 height 10
click at [103, 238] on input "Approve Funding Amount *" at bounding box center [126, 225] width 177 height 25
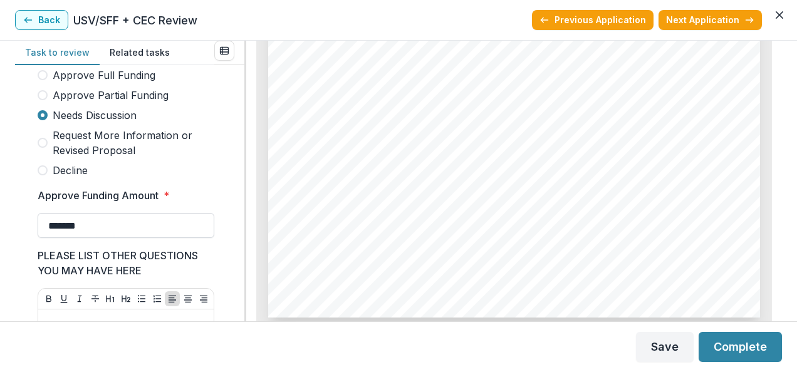
type input "*******"
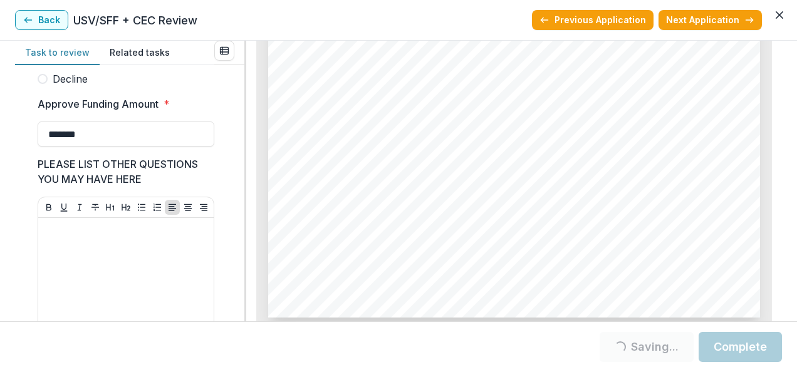
scroll to position [473, 0]
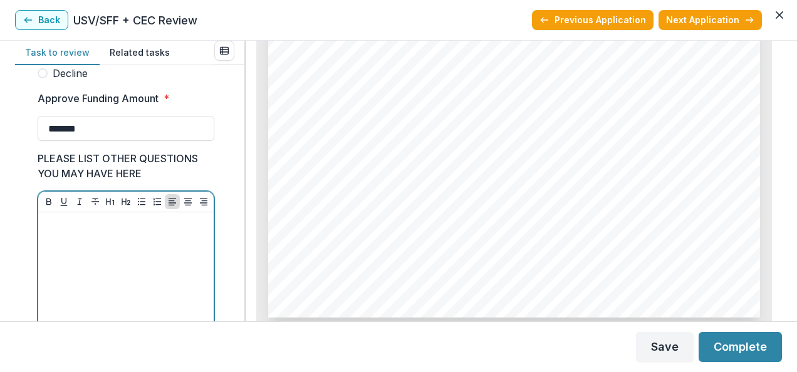
click at [140, 231] on p at bounding box center [126, 225] width 166 height 14
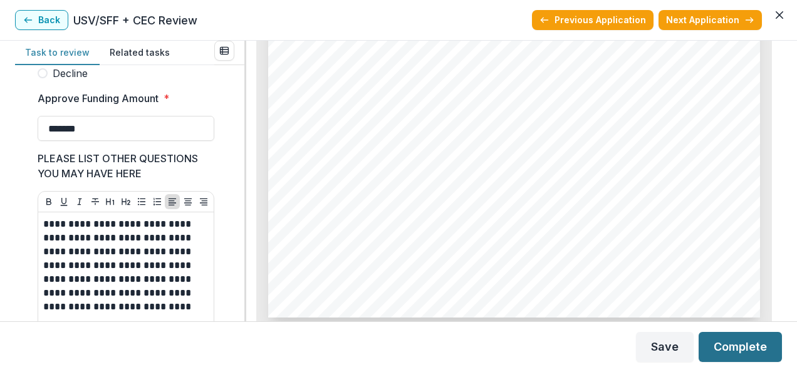
click at [720, 342] on button "Complete" at bounding box center [740, 347] width 83 height 30
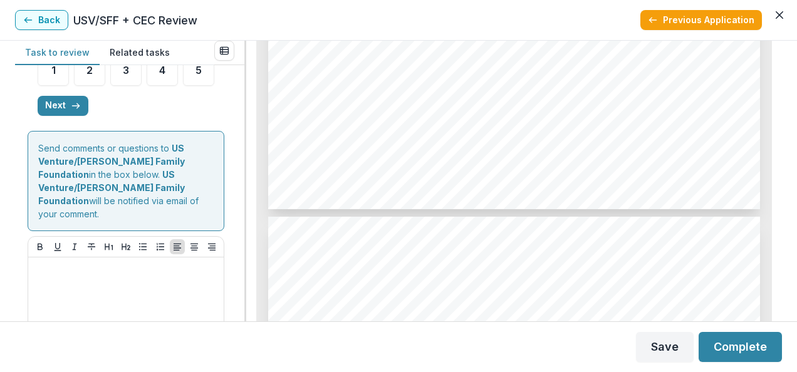
scroll to position [668, 0]
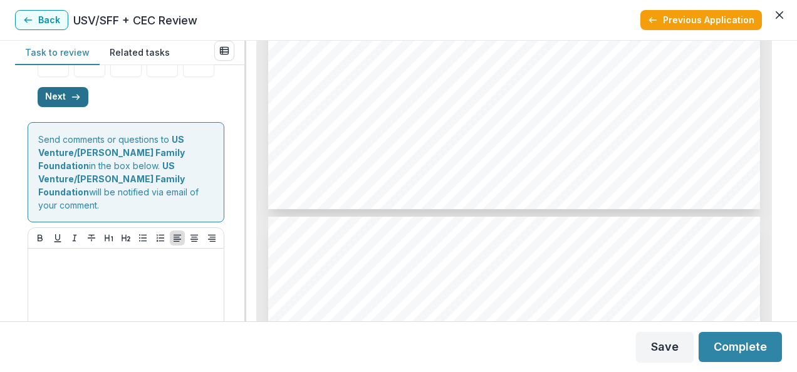
click at [63, 107] on button "Next" at bounding box center [63, 97] width 51 height 20
click at [192, 107] on button "Next" at bounding box center [189, 97] width 51 height 20
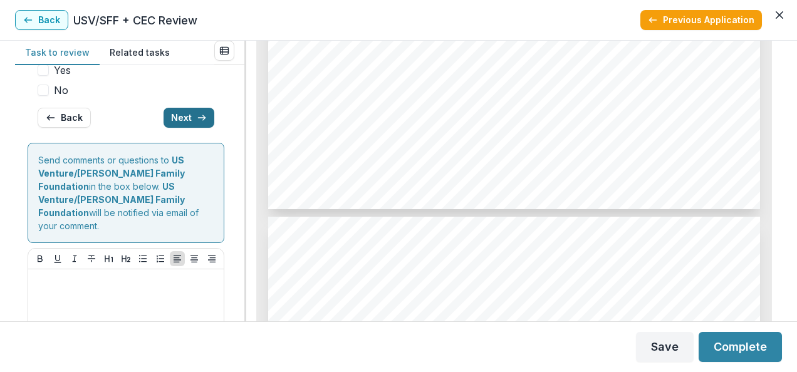
click at [192, 128] on button "Next" at bounding box center [189, 118] width 51 height 20
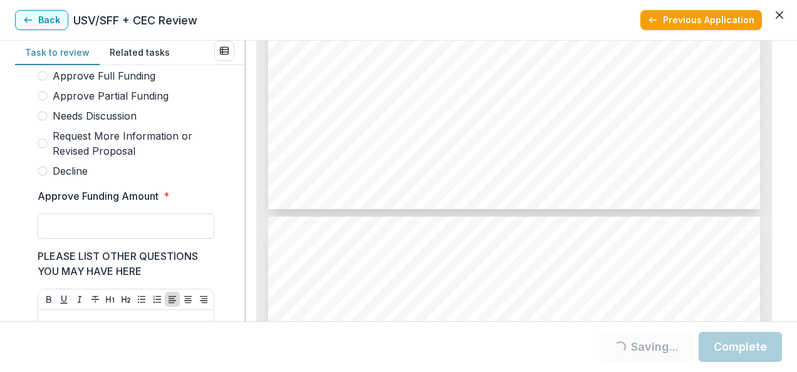
scroll to position [376, 0]
drag, startPoint x: 240, startPoint y: 187, endPoint x: 241, endPoint y: 174, distance: 13.2
click at [241, 174] on div "Score Card Name Weight Score Are the organization goals (KPI’s) clear, attainab…" at bounding box center [129, 193] width 229 height 256
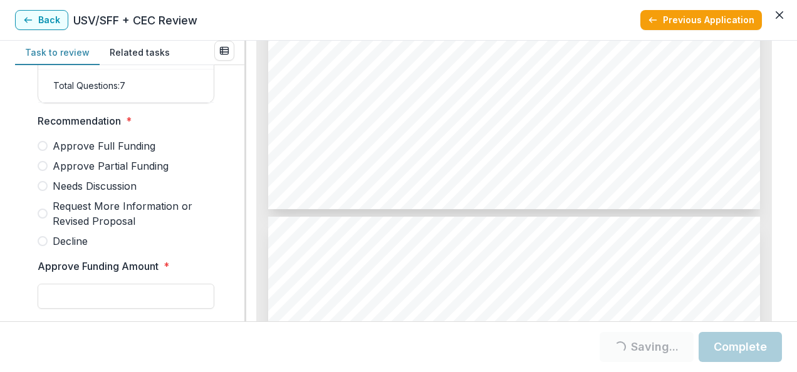
scroll to position [297, 0]
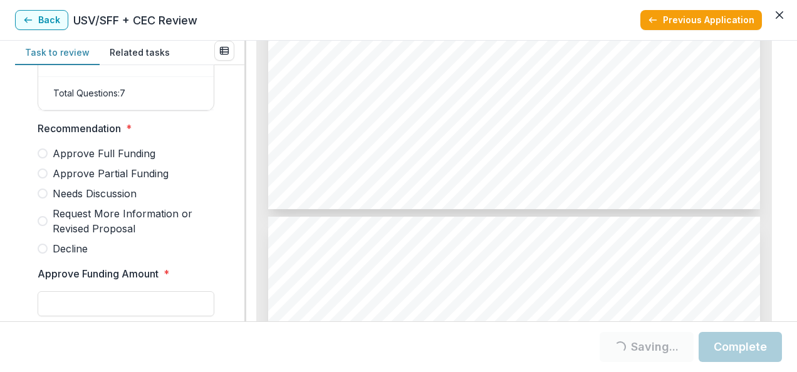
click at [43, 196] on span at bounding box center [43, 194] width 10 height 10
click at [43, 197] on span at bounding box center [43, 194] width 10 height 10
click at [104, 303] on input "Approve Funding Amount *" at bounding box center [126, 304] width 177 height 25
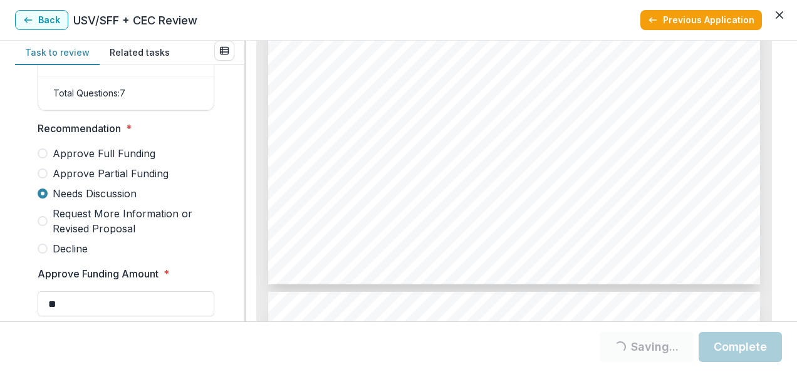
scroll to position [2683, 0]
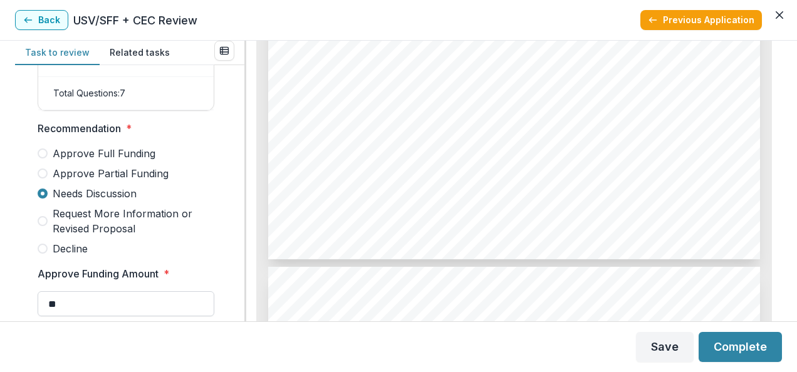
click at [139, 312] on input "**" at bounding box center [126, 304] width 177 height 25
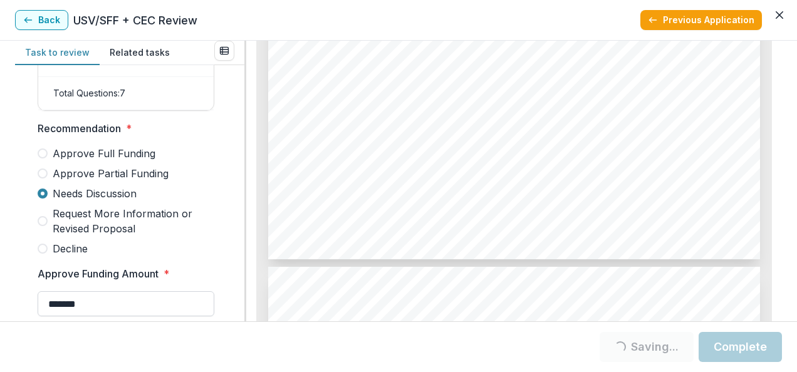
type input "*******"
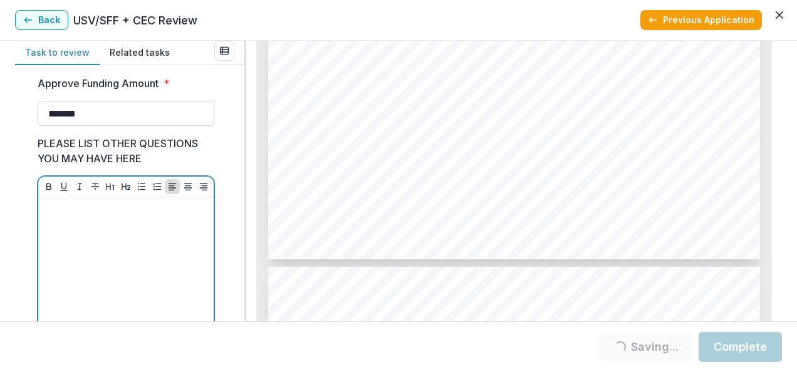
click at [139, 312] on div at bounding box center [126, 296] width 166 height 188
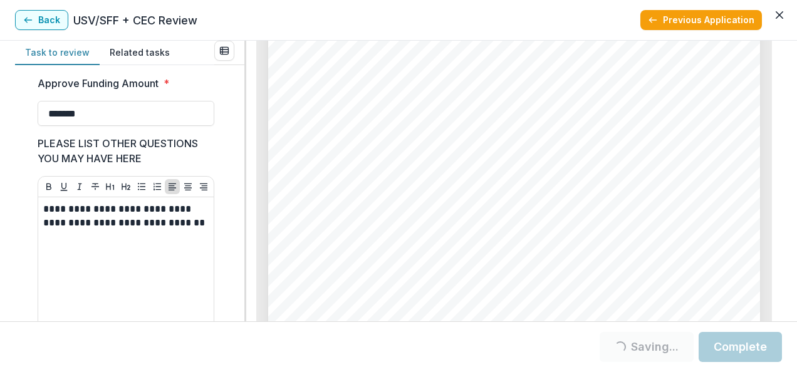
scroll to position [3135, 0]
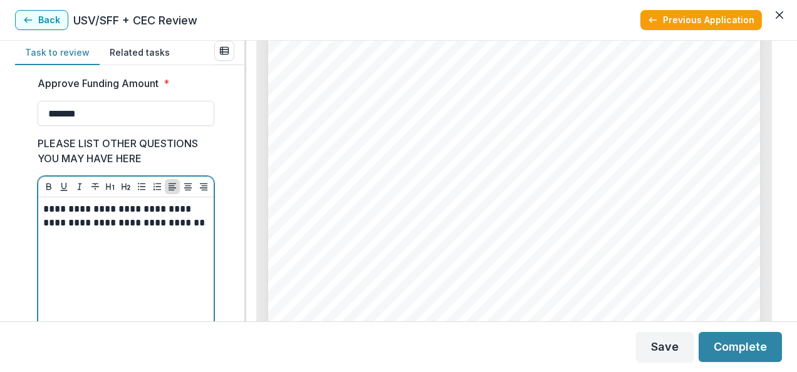
click at [179, 227] on p "**********" at bounding box center [124, 216] width 162 height 28
click at [196, 228] on p "**********" at bounding box center [124, 216] width 162 height 28
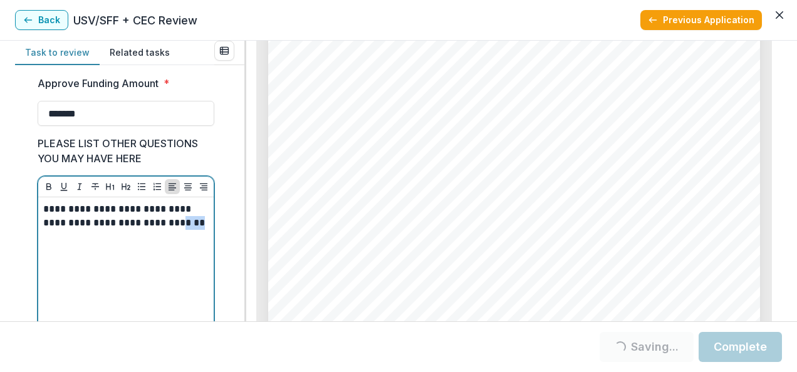
click at [196, 228] on p "**********" at bounding box center [124, 216] width 162 height 28
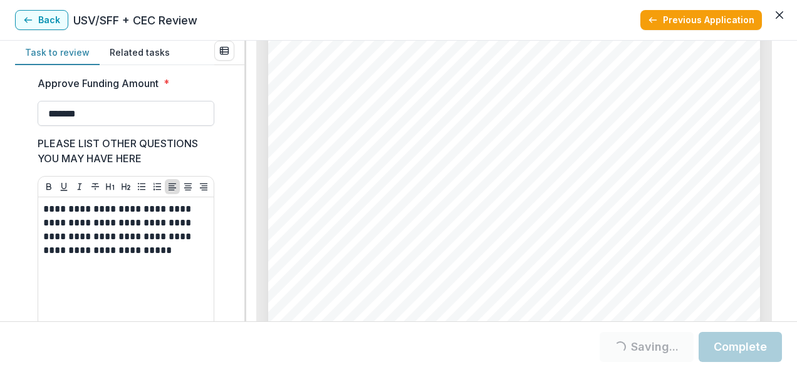
click at [87, 120] on input "*******" at bounding box center [126, 113] width 177 height 25
type input "*******"
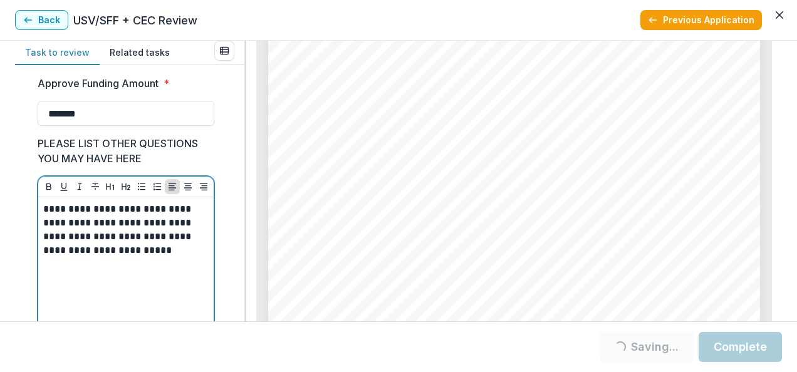
click at [180, 246] on p "**********" at bounding box center [124, 229] width 162 height 55
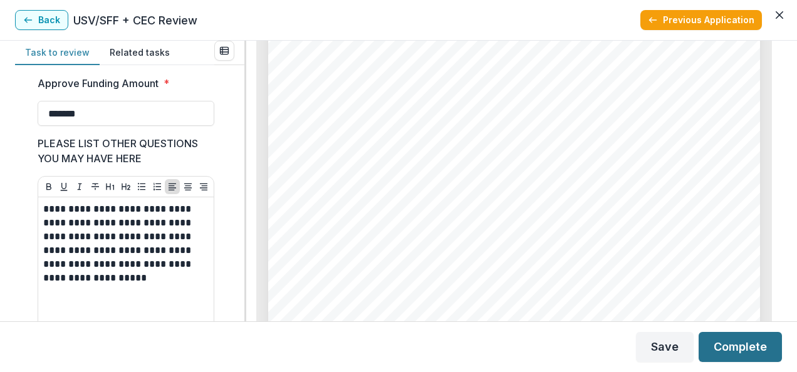
click at [742, 347] on button "Complete" at bounding box center [740, 347] width 83 height 30
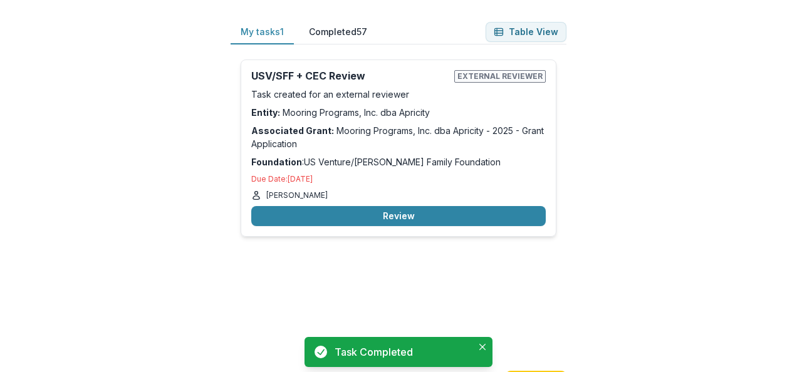
click at [586, 254] on div "* *** Loading..." at bounding box center [509, 217] width 493 height 236
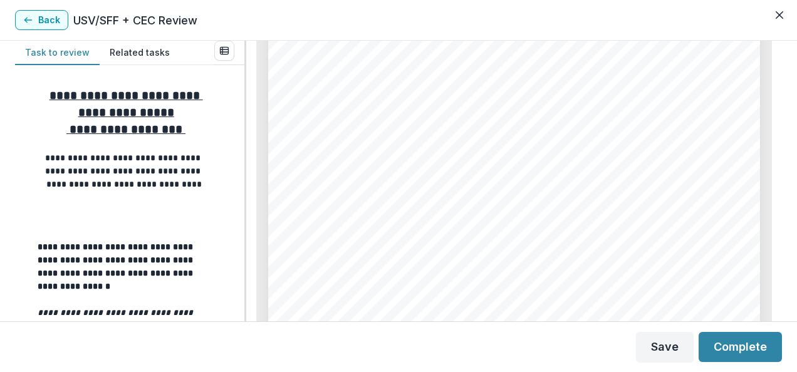
scroll to position [3260, 0]
click at [538, 250] on div "Page: 5 Mooring Programs, Inc. dba Apricity - 2025 - Grant Application Total fu…" at bounding box center [514, 38] width 492 height 697
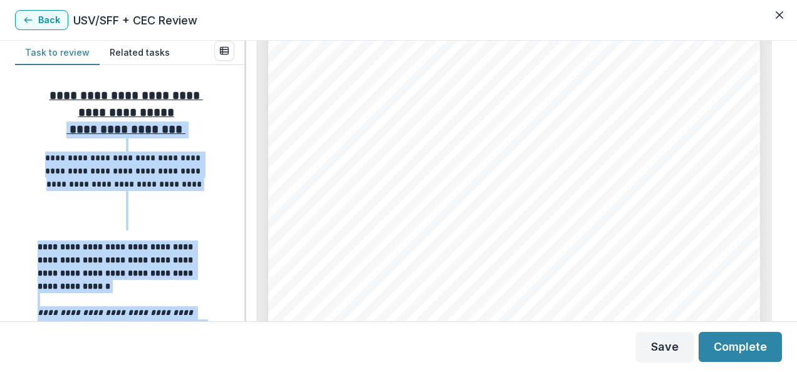
drag, startPoint x: 240, startPoint y: 110, endPoint x: 246, endPoint y: 152, distance: 43.1
click at [246, 152] on div "**********" at bounding box center [398, 181] width 767 height 281
drag, startPoint x: 246, startPoint y: 152, endPoint x: 230, endPoint y: 180, distance: 32.0
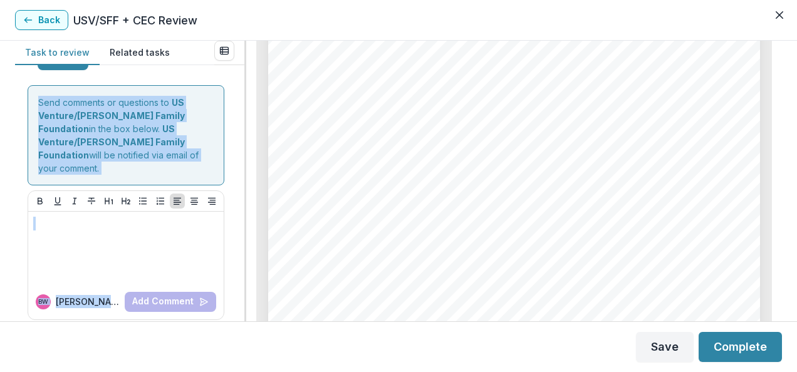
scroll to position [702, 0]
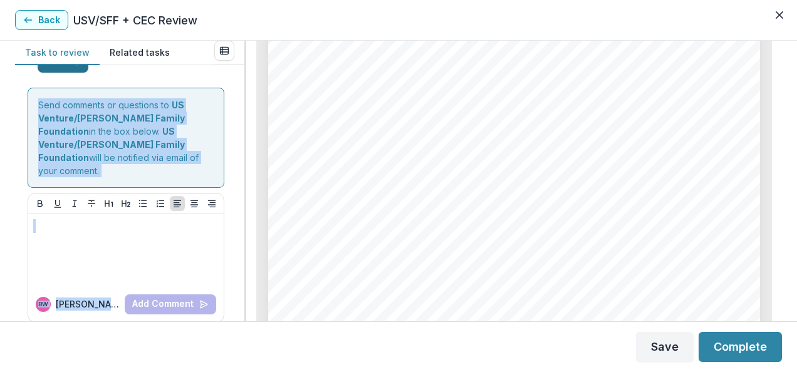
click at [71, 68] on icon "button" at bounding box center [76, 63] width 10 height 10
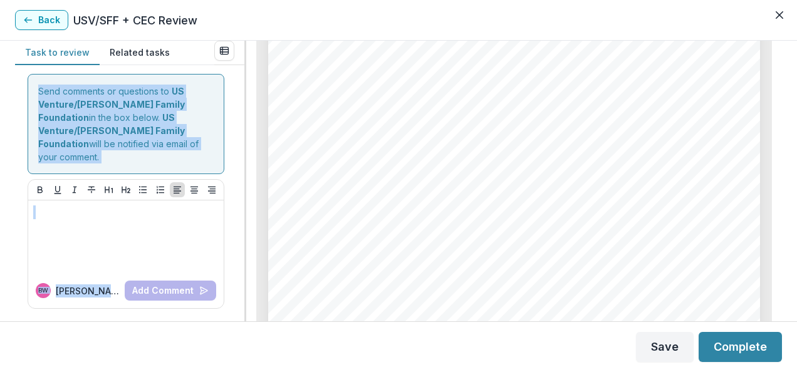
scroll to position [303, 0]
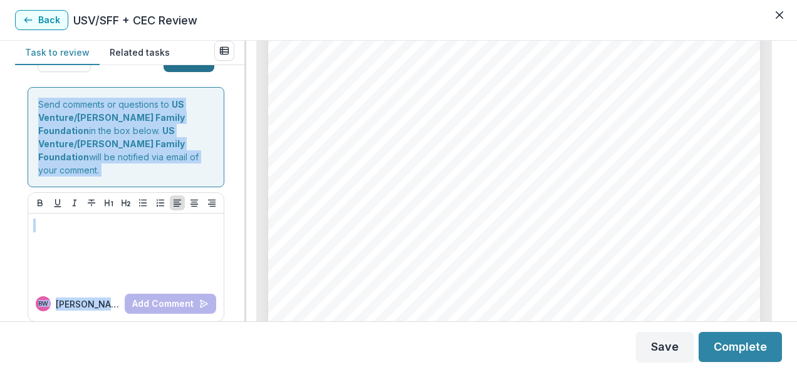
click at [186, 72] on button "Next" at bounding box center [189, 62] width 51 height 20
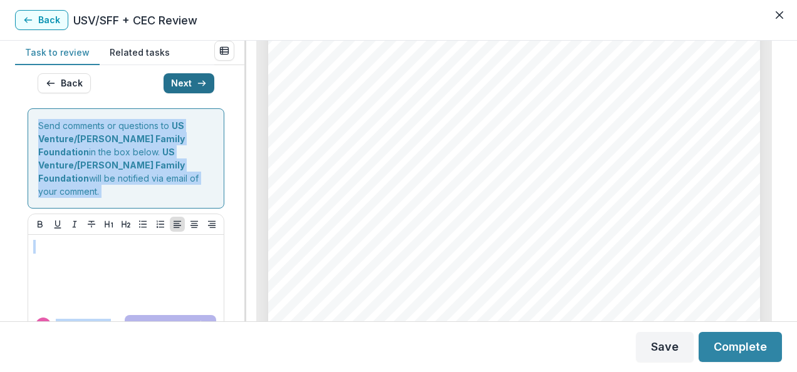
click at [186, 93] on button "Next" at bounding box center [189, 83] width 51 height 20
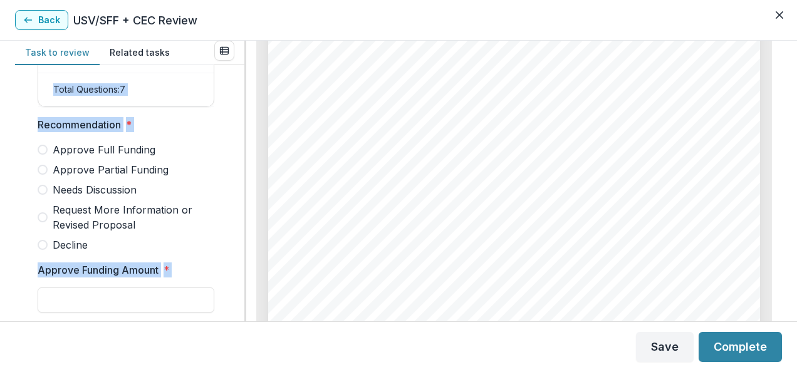
scroll to position [744, 0]
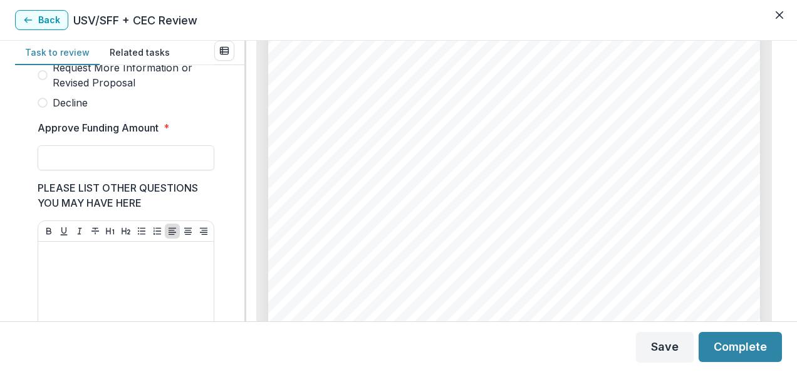
scroll to position [418, 0]
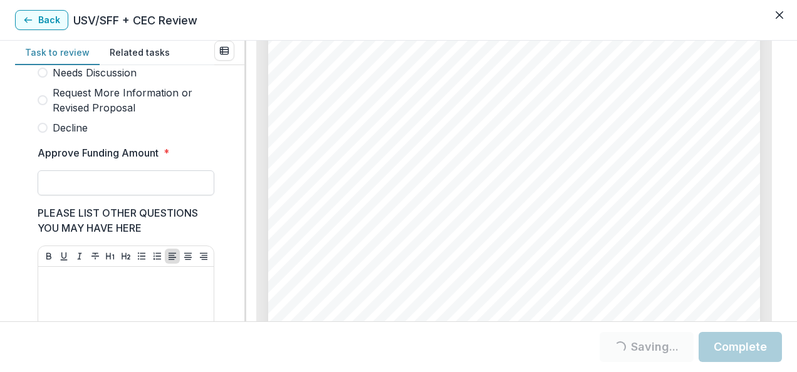
click at [102, 196] on input "Approve Funding Amount *" at bounding box center [126, 183] width 177 height 25
type input "*******"
click at [50, 80] on label "Needs Discussion" at bounding box center [126, 72] width 177 height 15
click at [87, 304] on div at bounding box center [126, 366] width 166 height 188
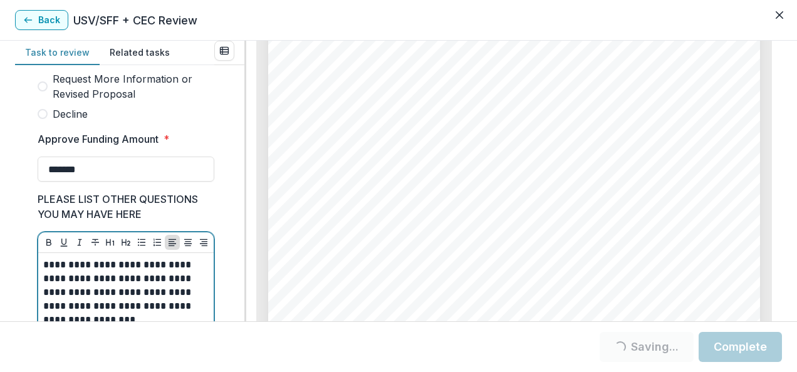
scroll to position [446, 0]
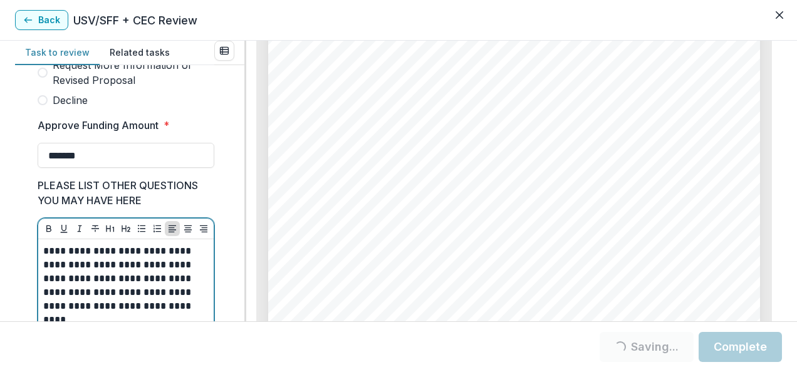
click at [166, 295] on p "**********" at bounding box center [124, 278] width 162 height 69
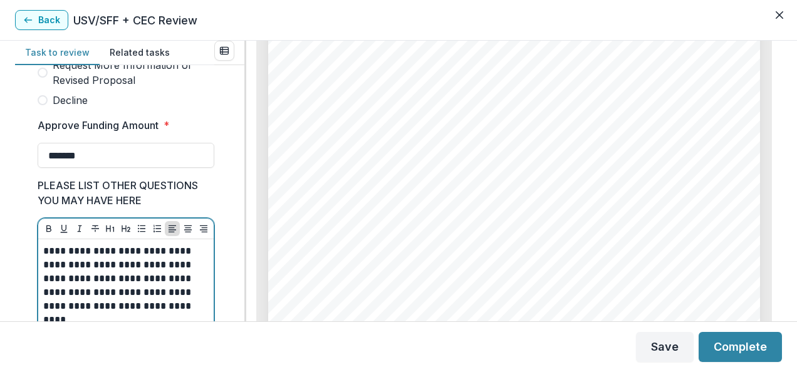
click at [170, 296] on p "**********" at bounding box center [124, 278] width 162 height 69
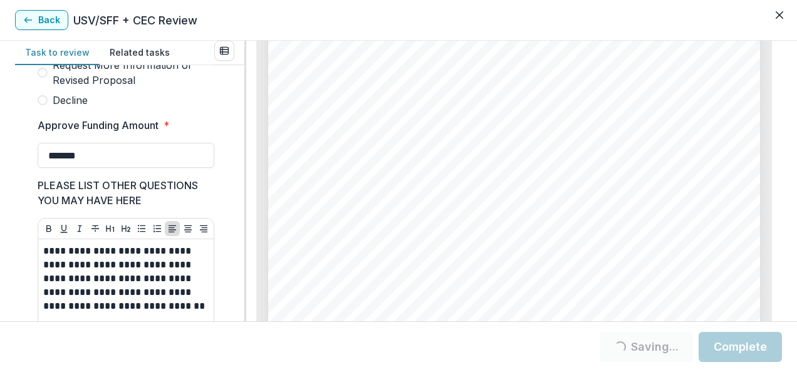
click at [738, 353] on button "Complete" at bounding box center [740, 347] width 83 height 30
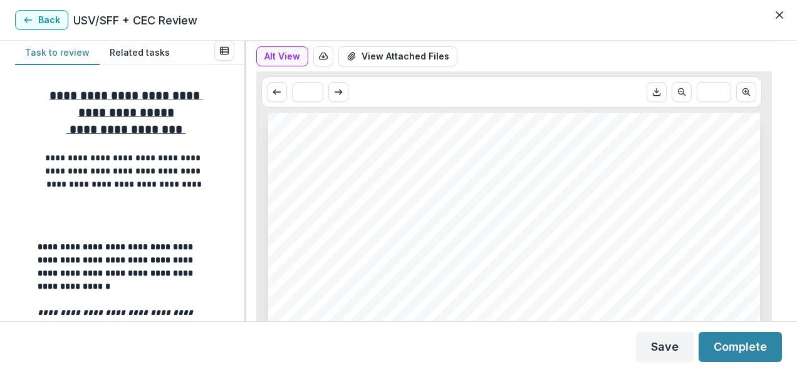
scroll to position [25, 0]
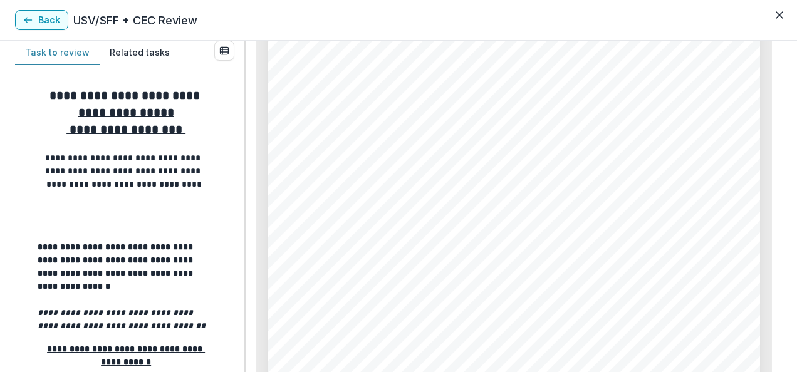
scroll to position [2959, 0]
click at [51, 18] on button "Back" at bounding box center [41, 20] width 53 height 20
